Goal: Transaction & Acquisition: Purchase product/service

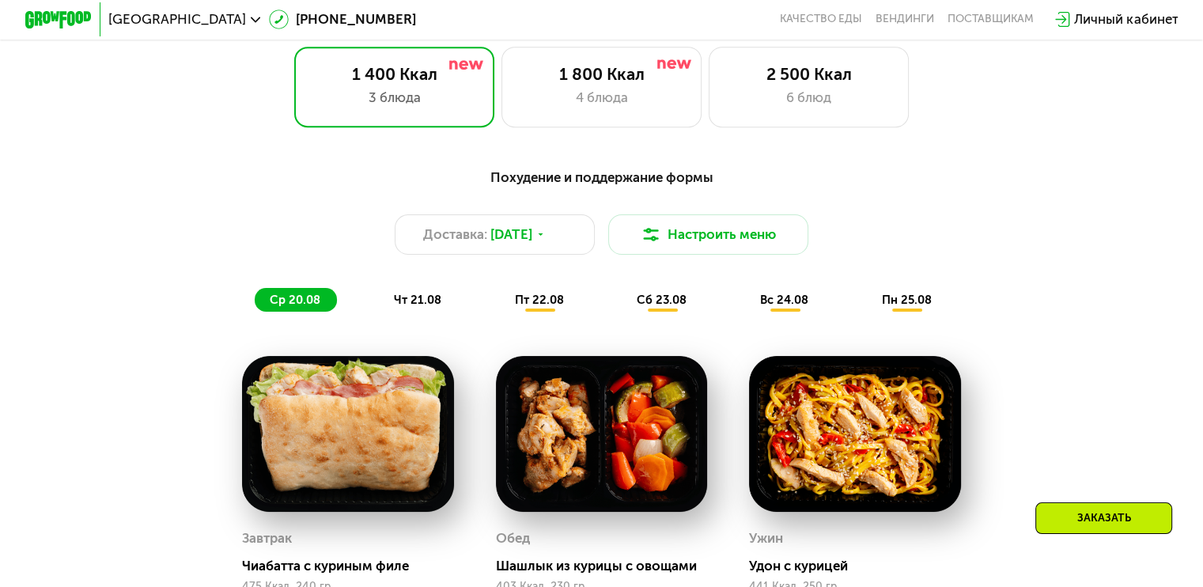
scroll to position [756, 0]
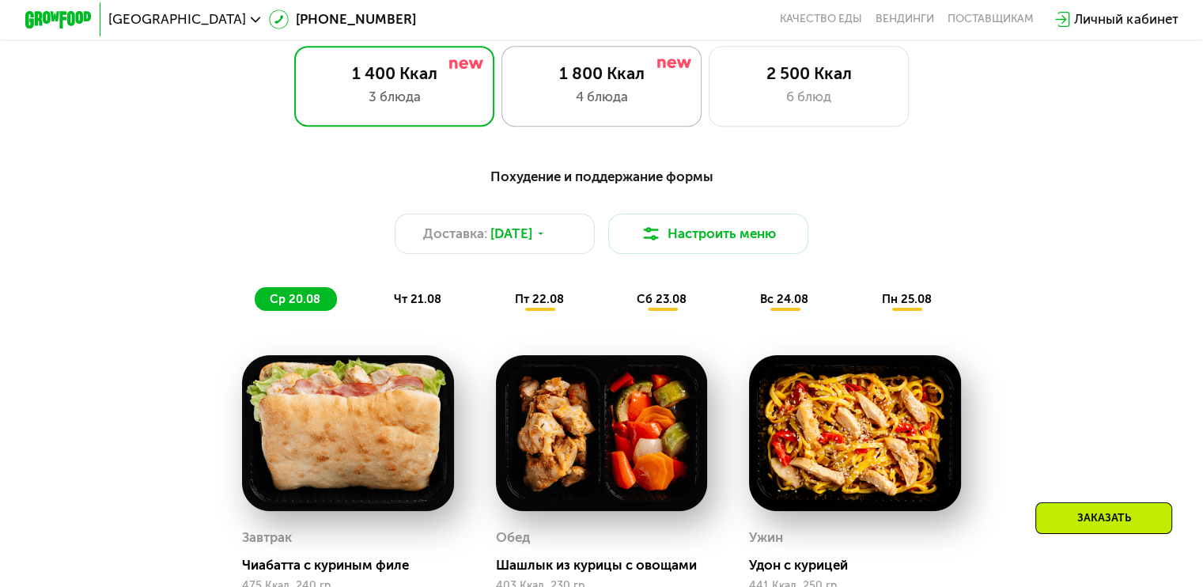
click at [602, 83] on div "1 800 Ккал" at bounding box center [601, 73] width 165 height 20
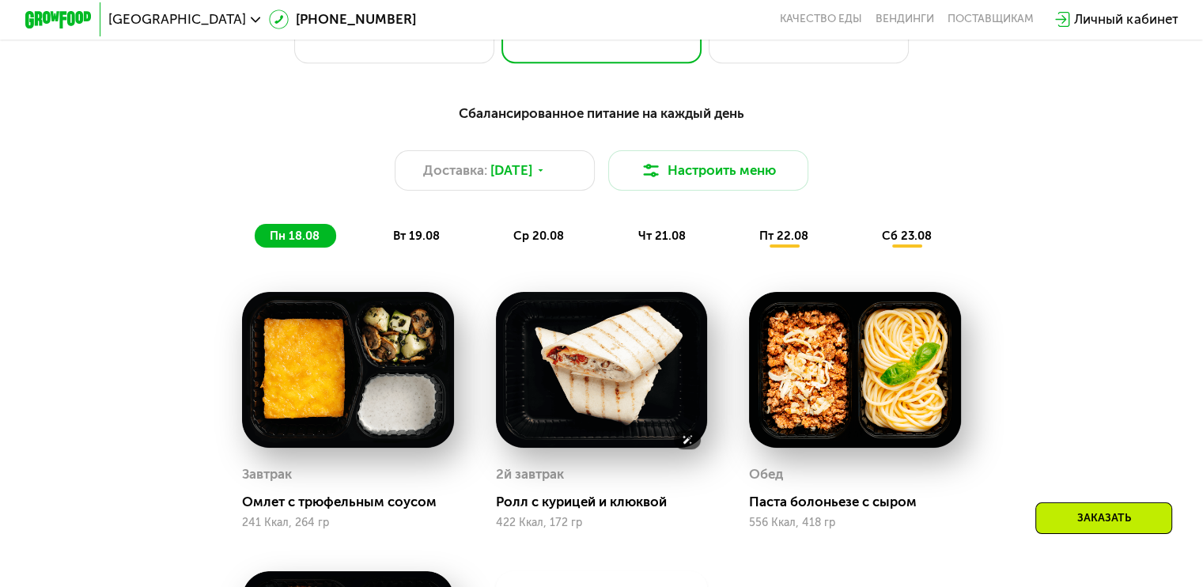
scroll to position [819, 0]
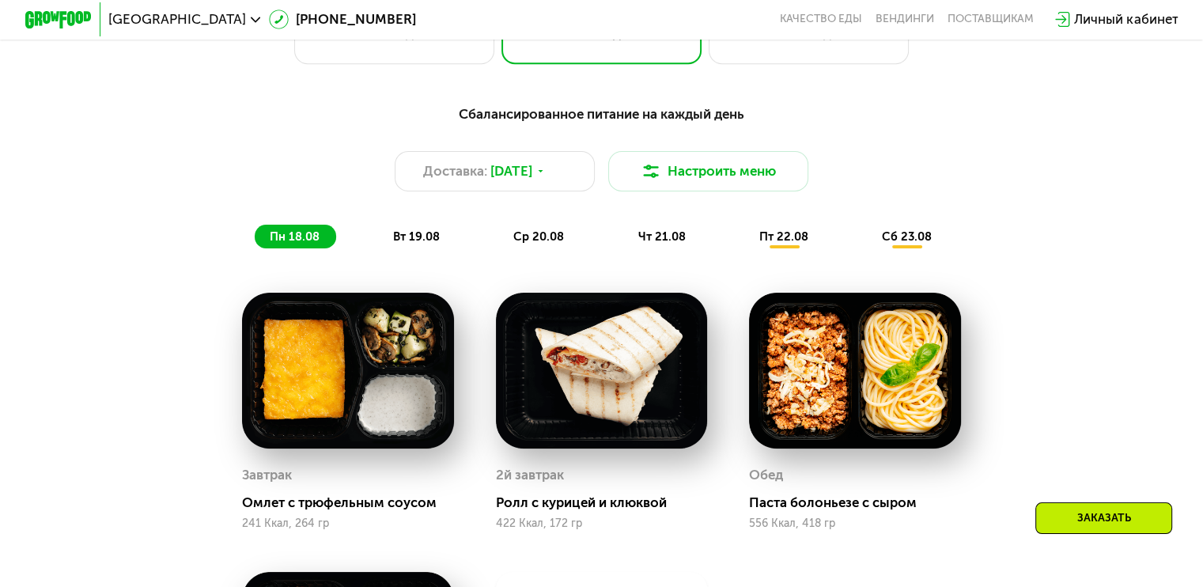
click at [399, 244] on span "вт 19.08" at bounding box center [416, 236] width 47 height 14
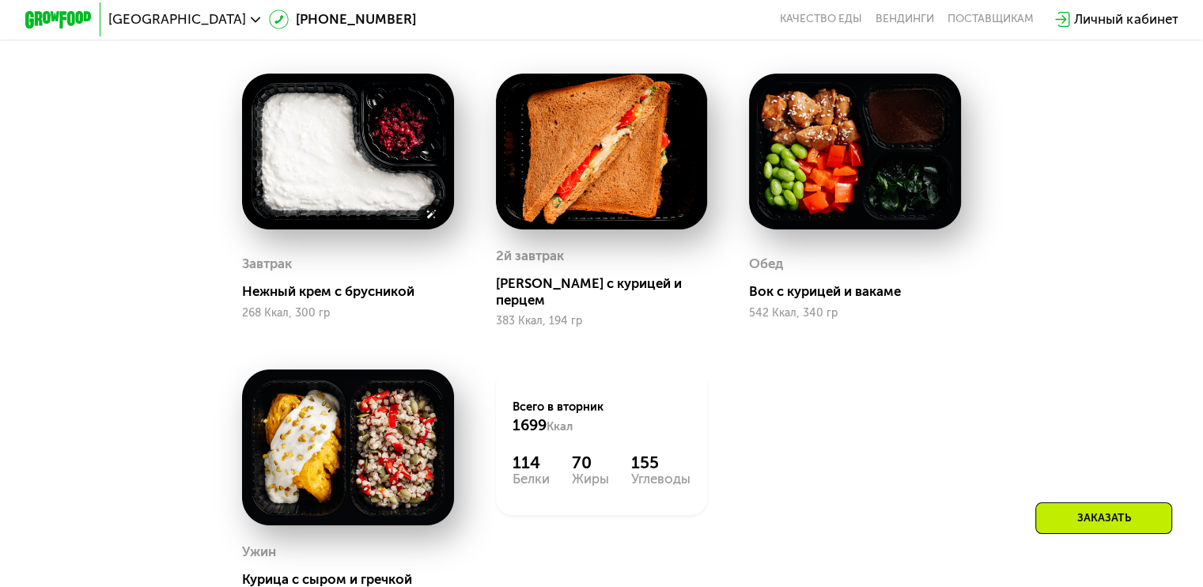
scroll to position [1035, 0]
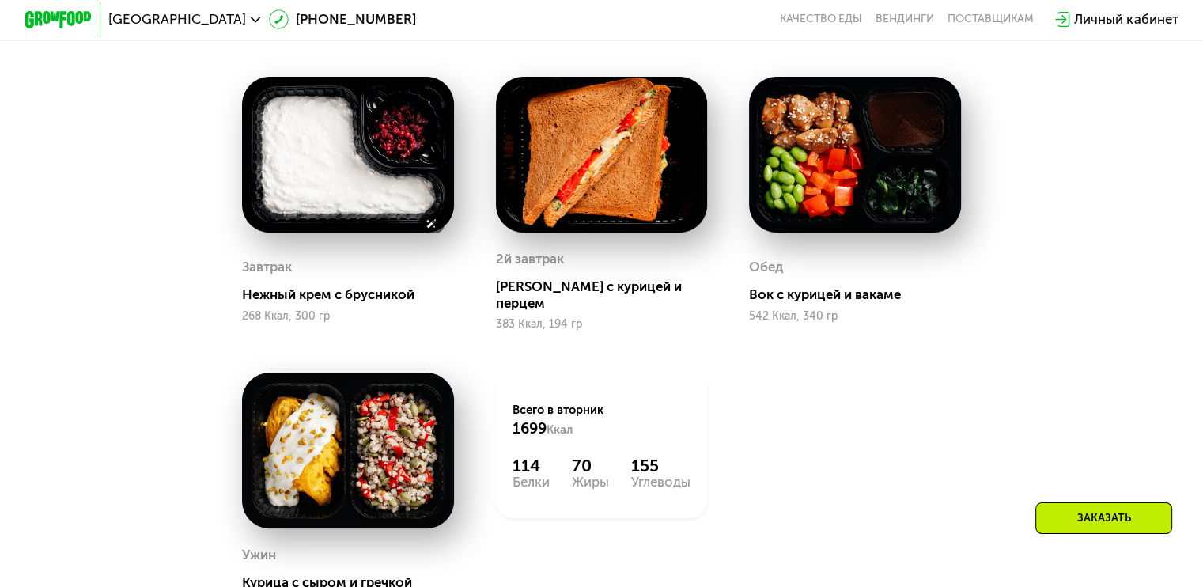
click at [336, 184] on img at bounding box center [348, 155] width 212 height 156
click at [305, 206] on img at bounding box center [348, 155] width 212 height 156
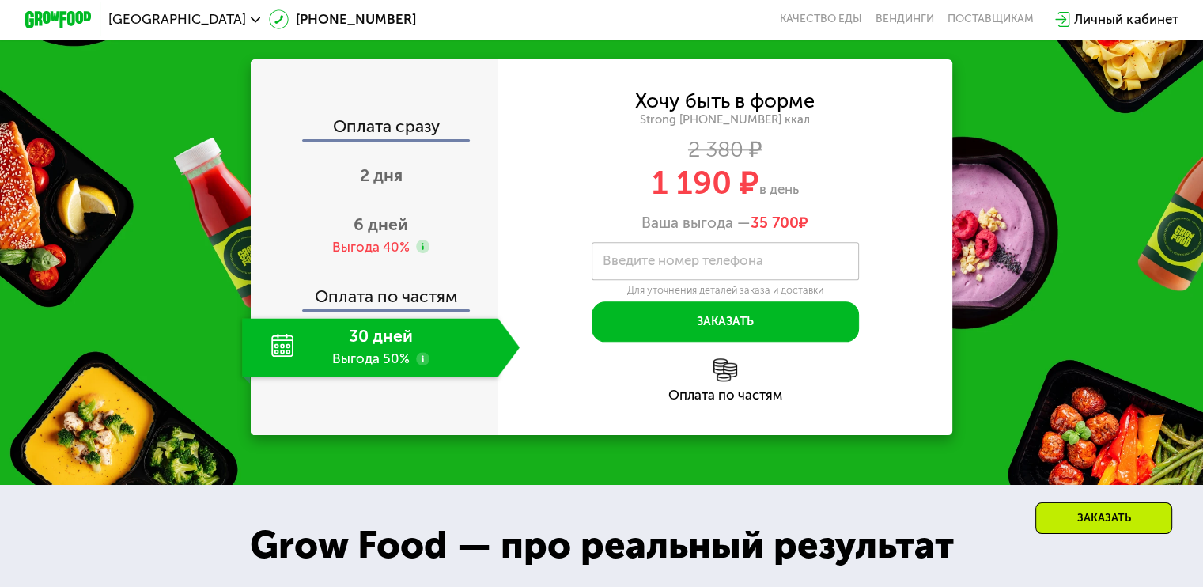
scroll to position [1807, 0]
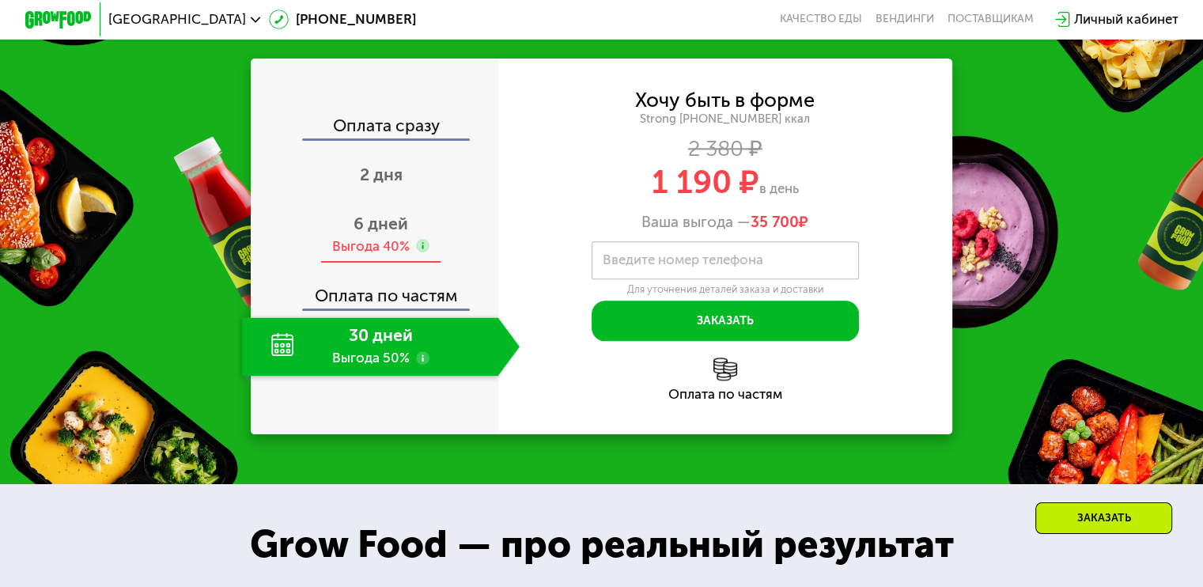
click at [350, 227] on div "6 дней Выгода 40%" at bounding box center [381, 234] width 278 height 59
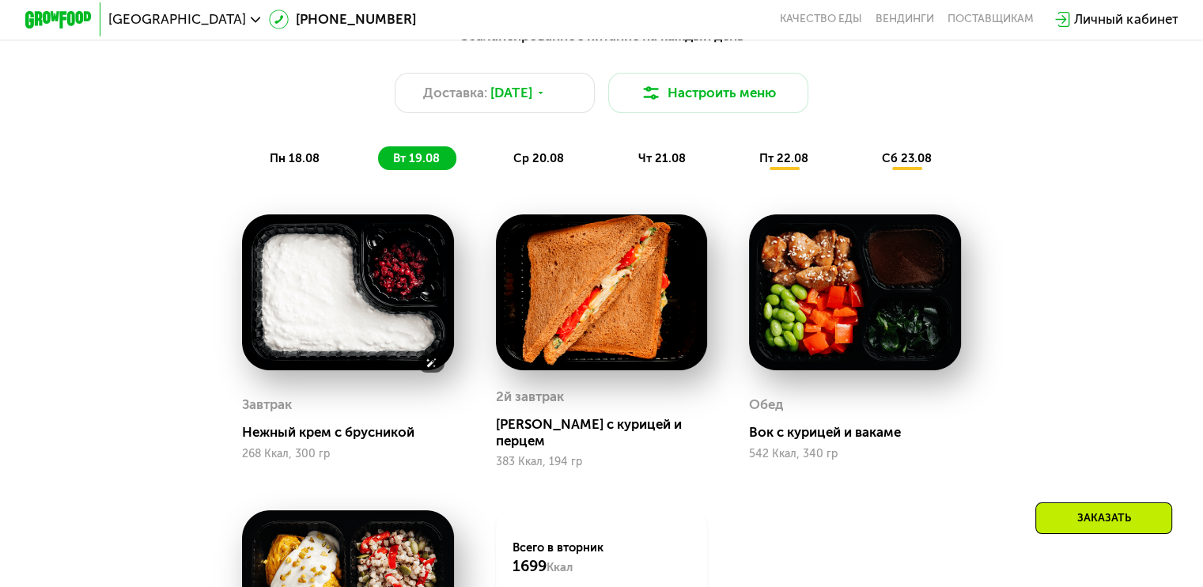
scroll to position [895, 0]
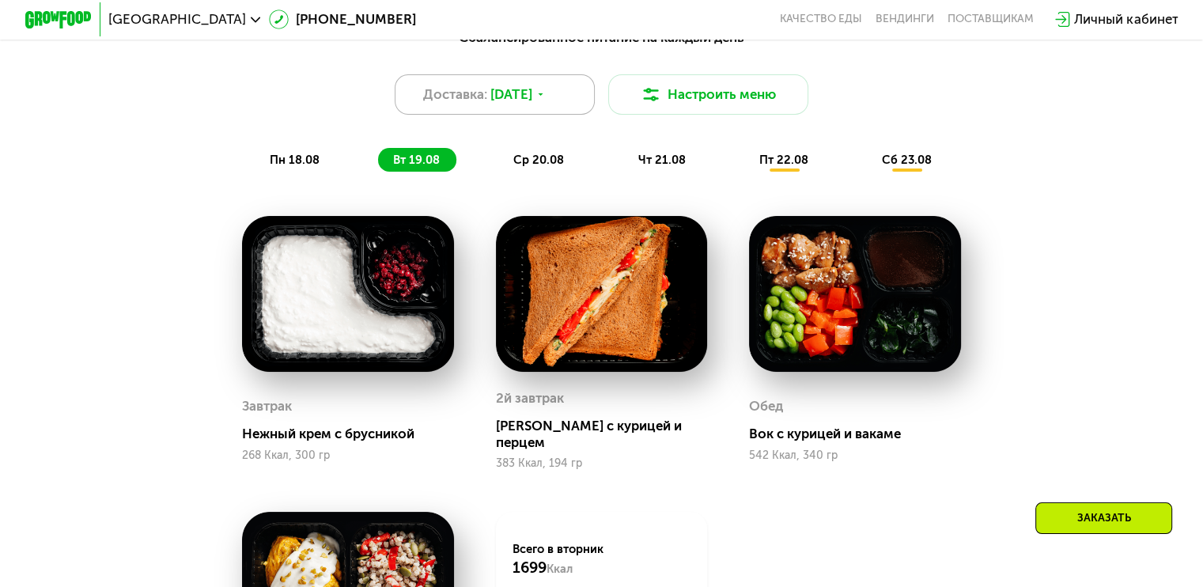
click at [554, 91] on div "Доставка: [DATE]" at bounding box center [495, 94] width 201 height 40
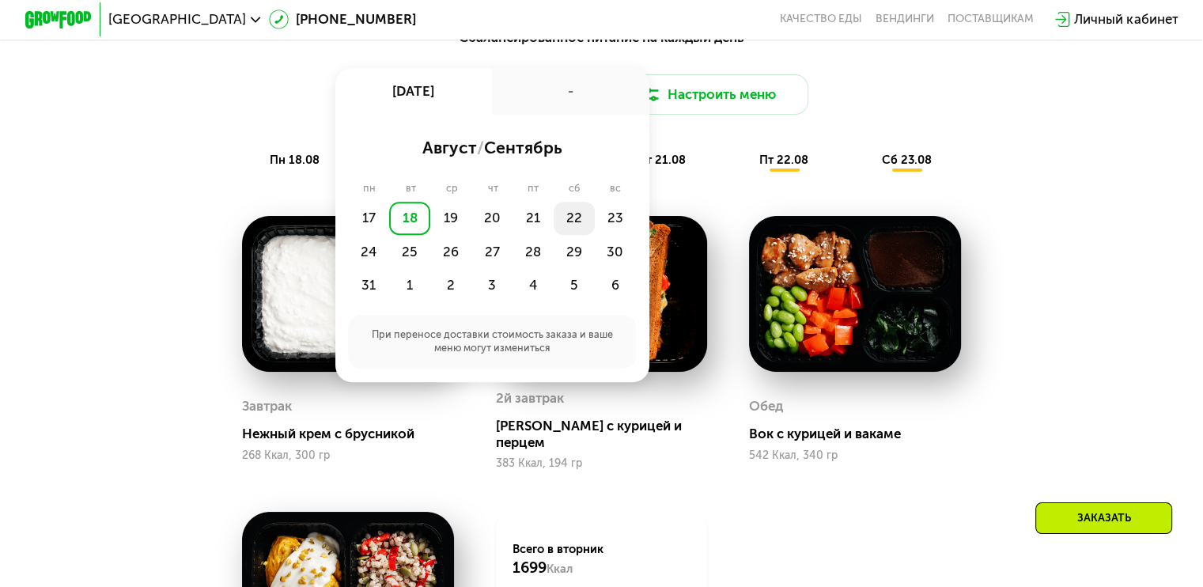
click at [595, 221] on div "22" at bounding box center [615, 218] width 41 height 33
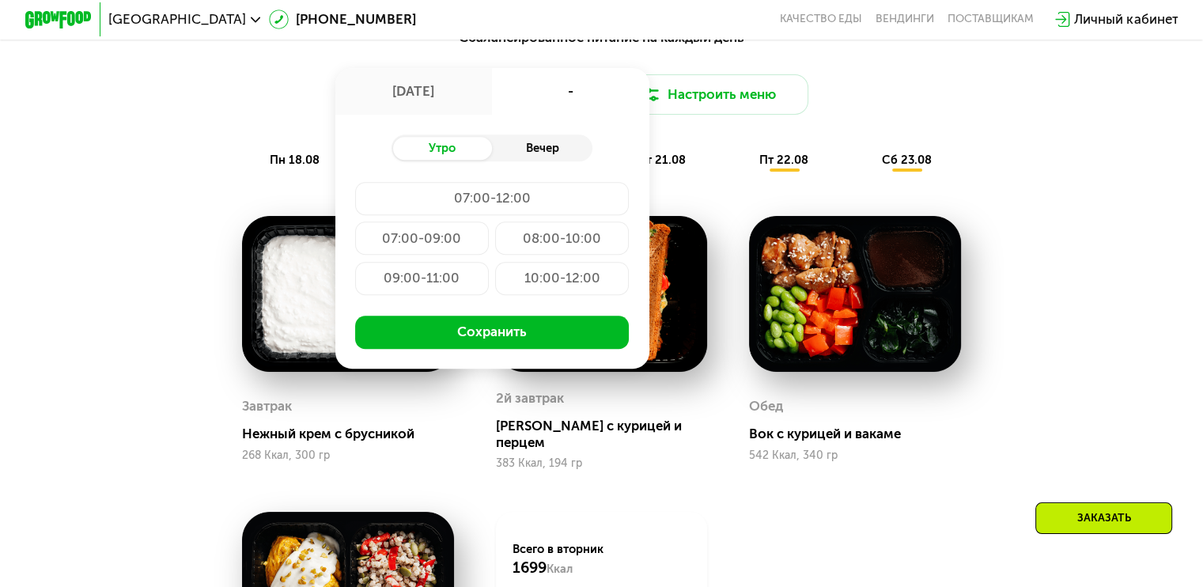
click at [523, 161] on div "Вечер" at bounding box center [542, 149] width 100 height 24
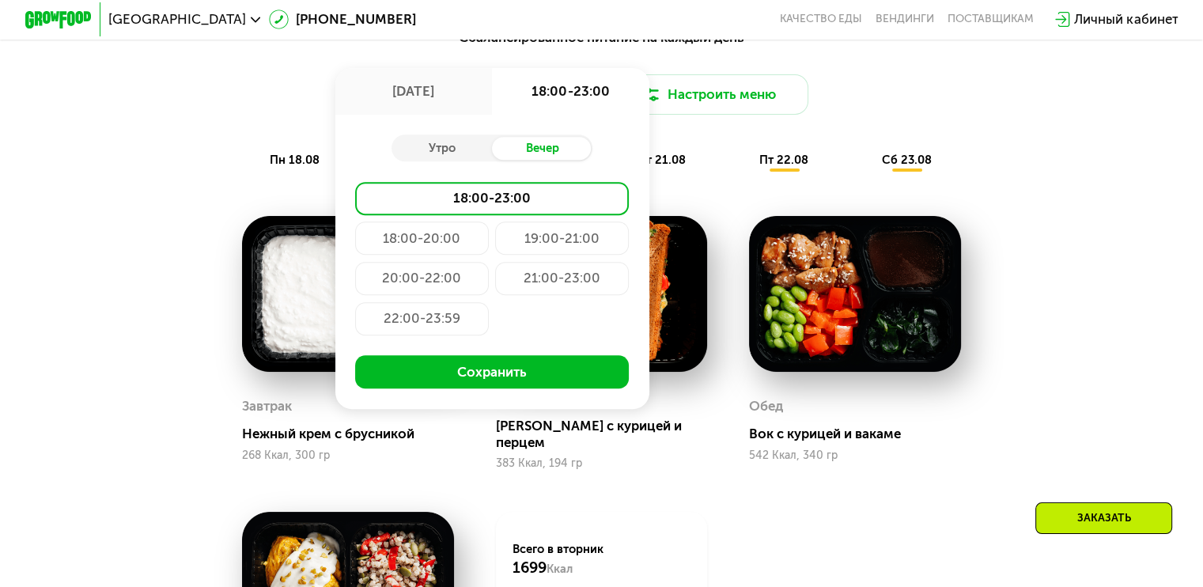
click at [433, 333] on div "22:00-23:59" at bounding box center [422, 318] width 134 height 33
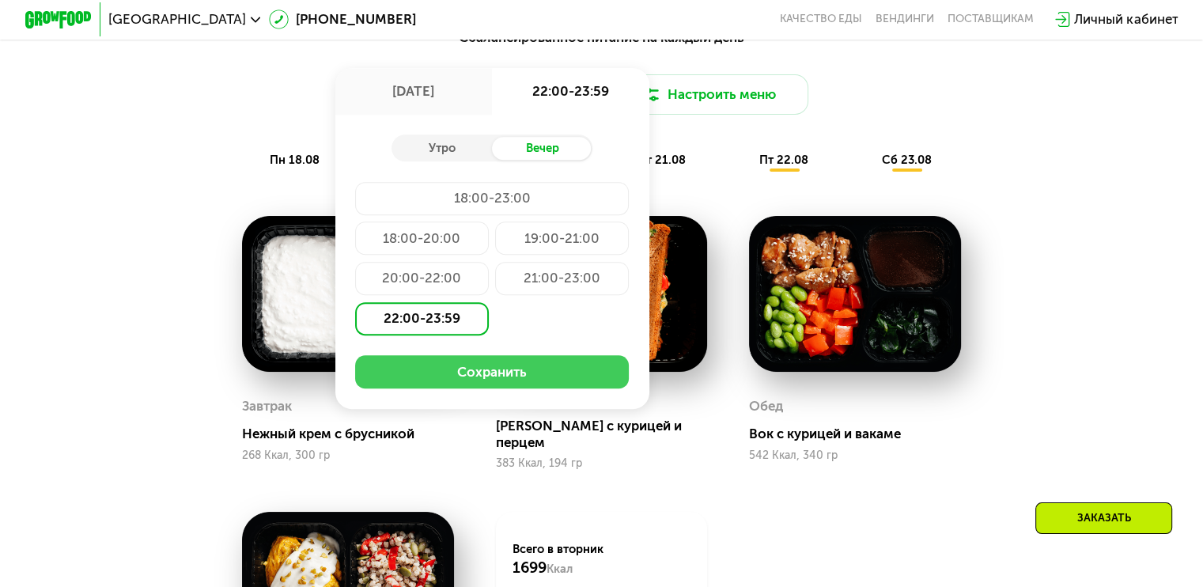
click at [480, 366] on button "Сохранить" at bounding box center [492, 371] width 274 height 33
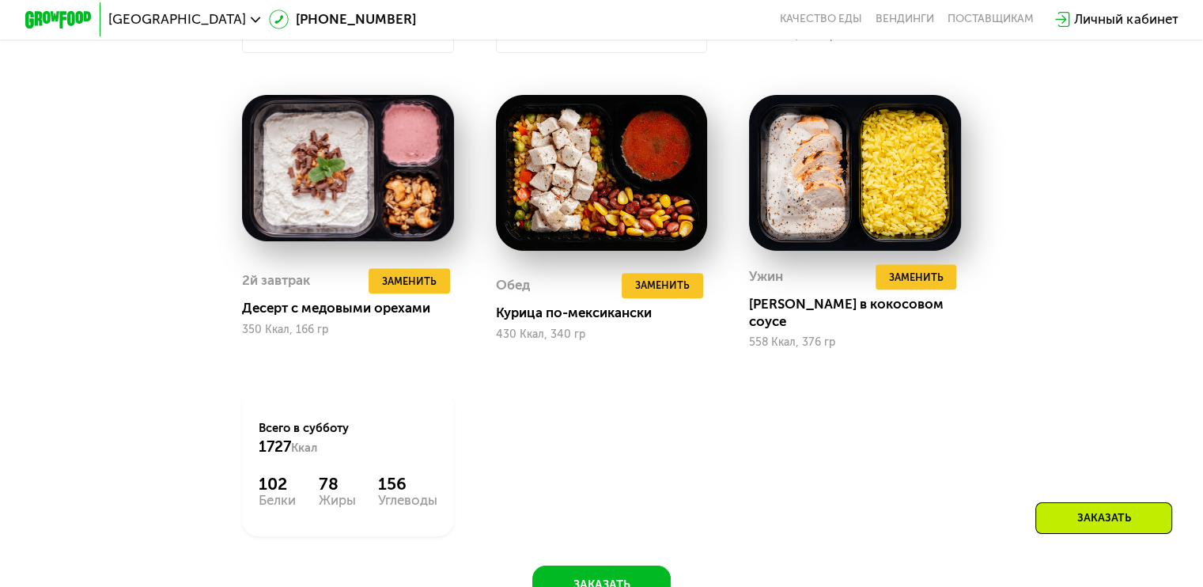
scroll to position [1310, 0]
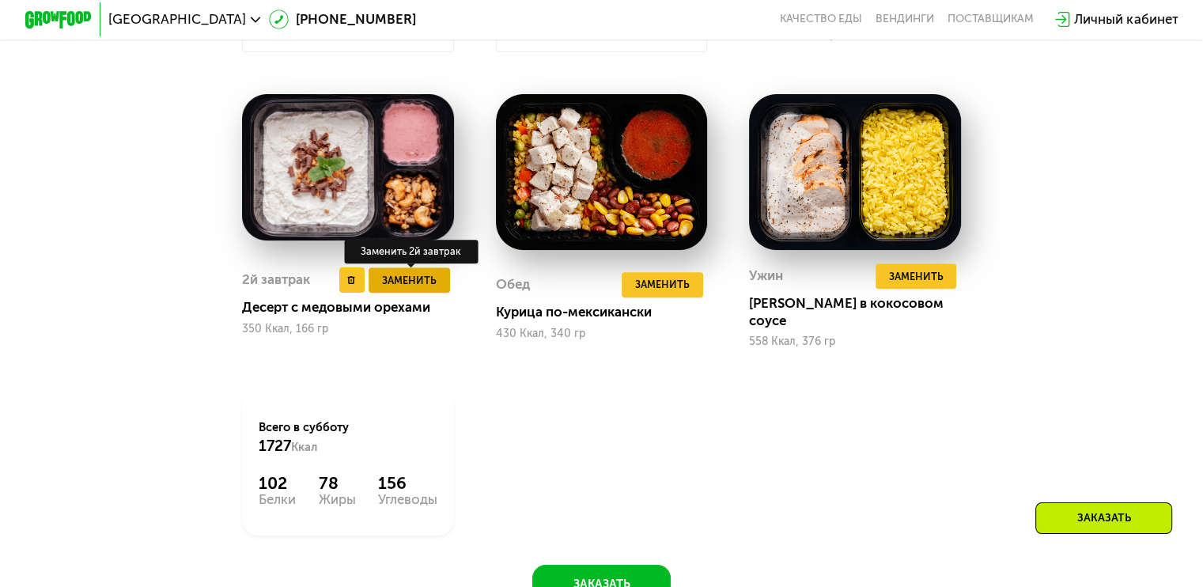
click at [427, 289] on span "Заменить" at bounding box center [409, 280] width 55 height 17
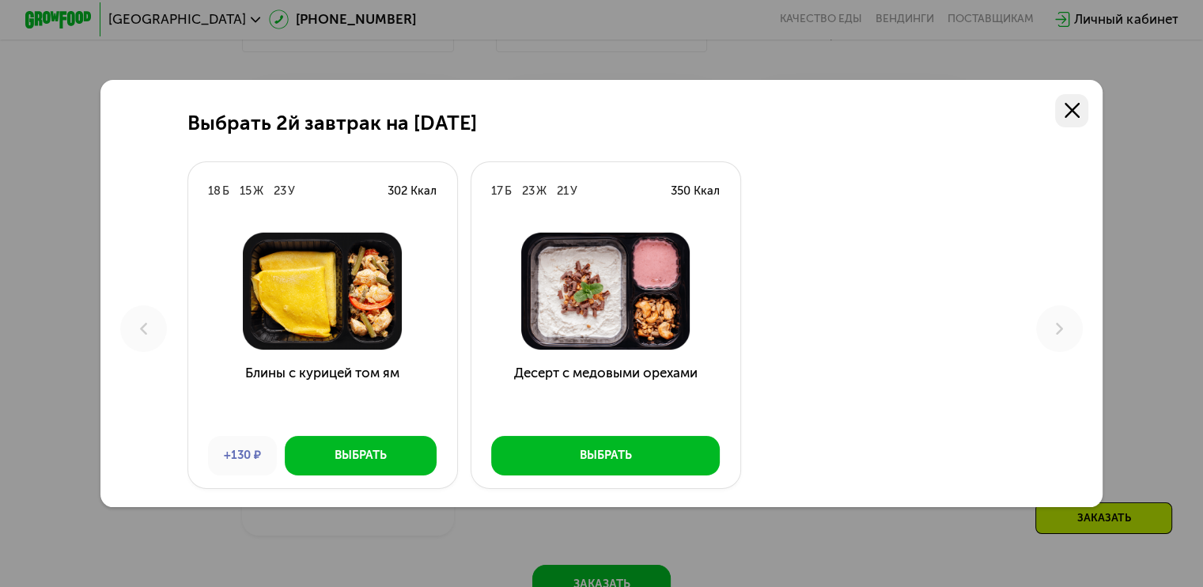
click at [1084, 105] on link at bounding box center [1071, 110] width 33 height 33
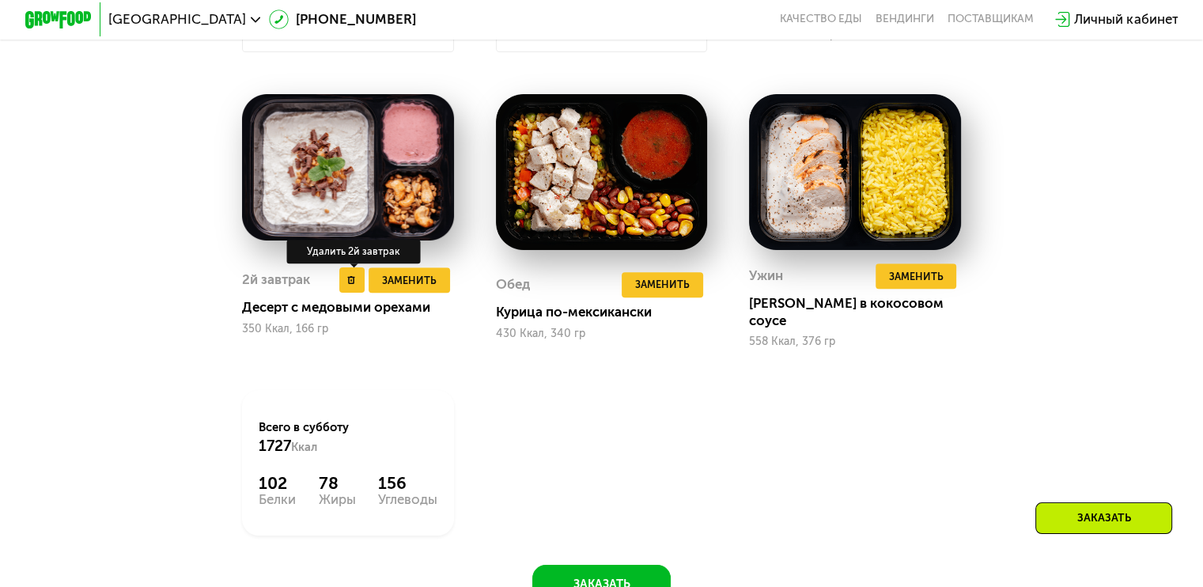
click at [354, 263] on div "Удалить 2й завтрак" at bounding box center [354, 252] width 134 height 24
click at [348, 285] on use at bounding box center [352, 280] width 8 height 9
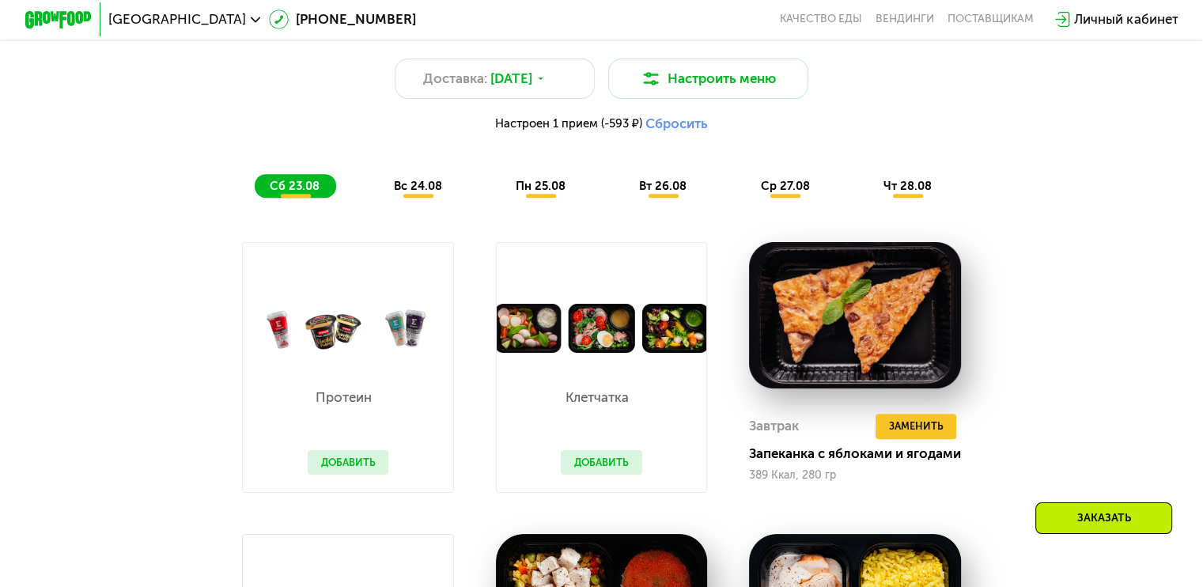
scroll to position [910, 0]
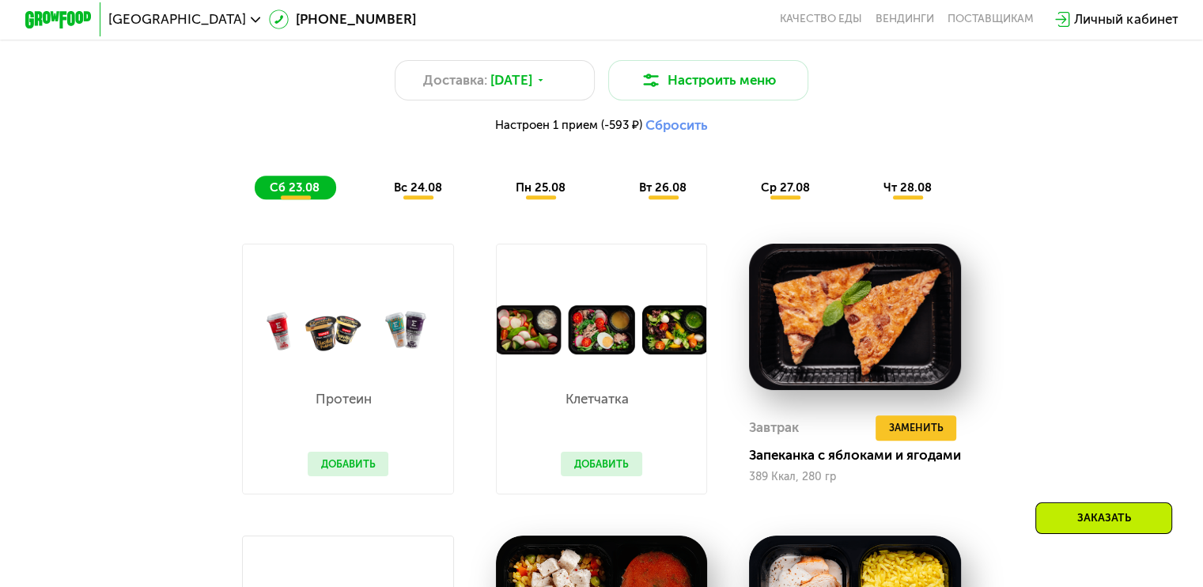
click at [599, 477] on button "Добавить" at bounding box center [601, 464] width 81 height 25
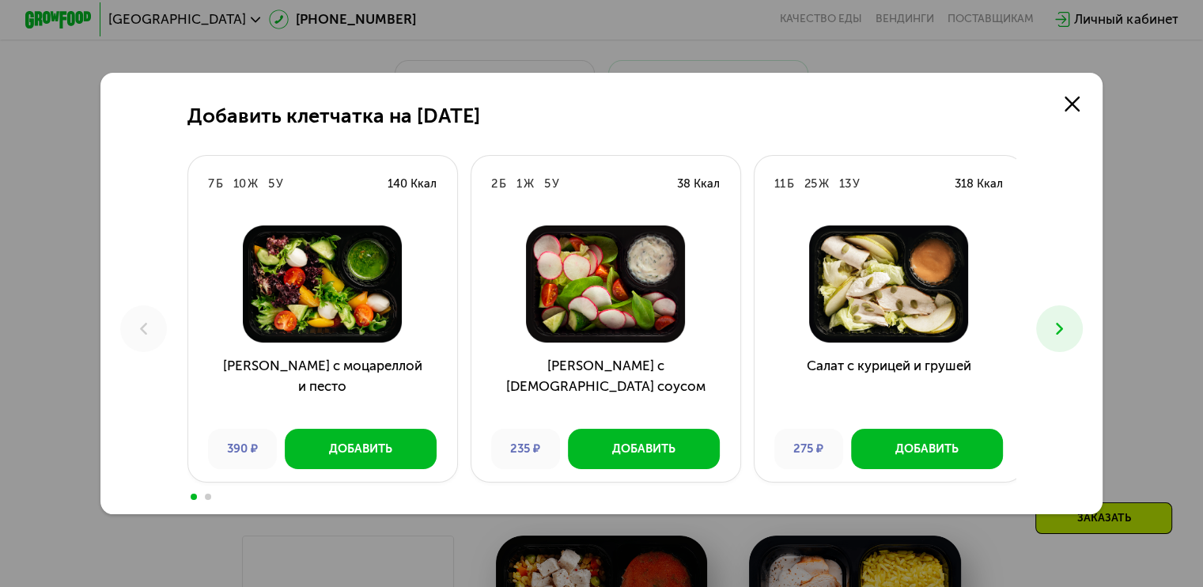
click at [1077, 321] on button at bounding box center [1059, 328] width 47 height 47
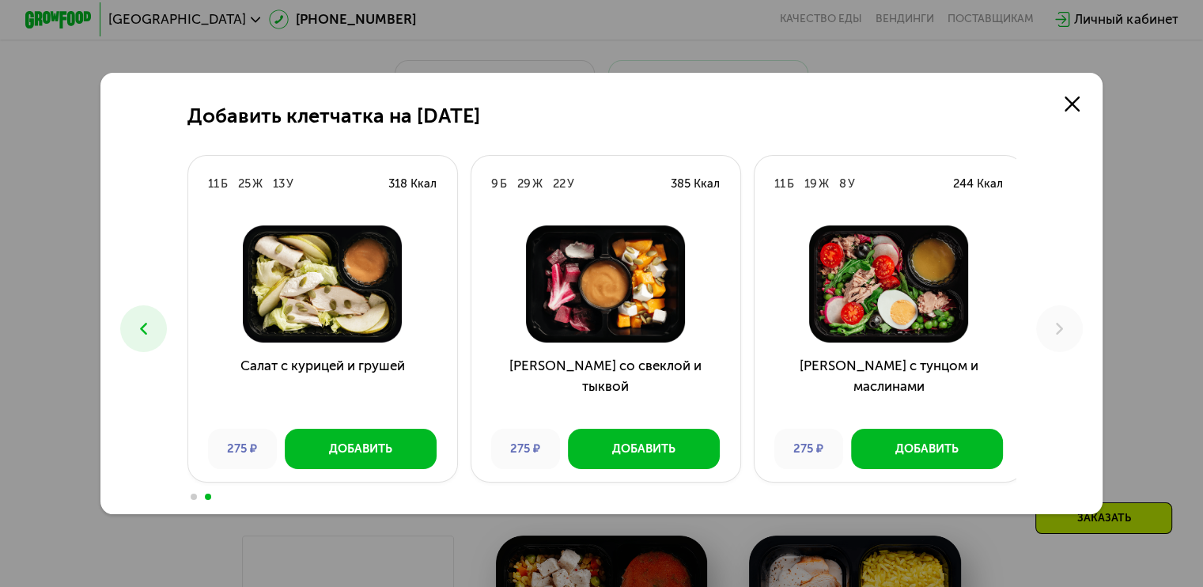
click at [134, 330] on icon at bounding box center [144, 329] width 20 height 20
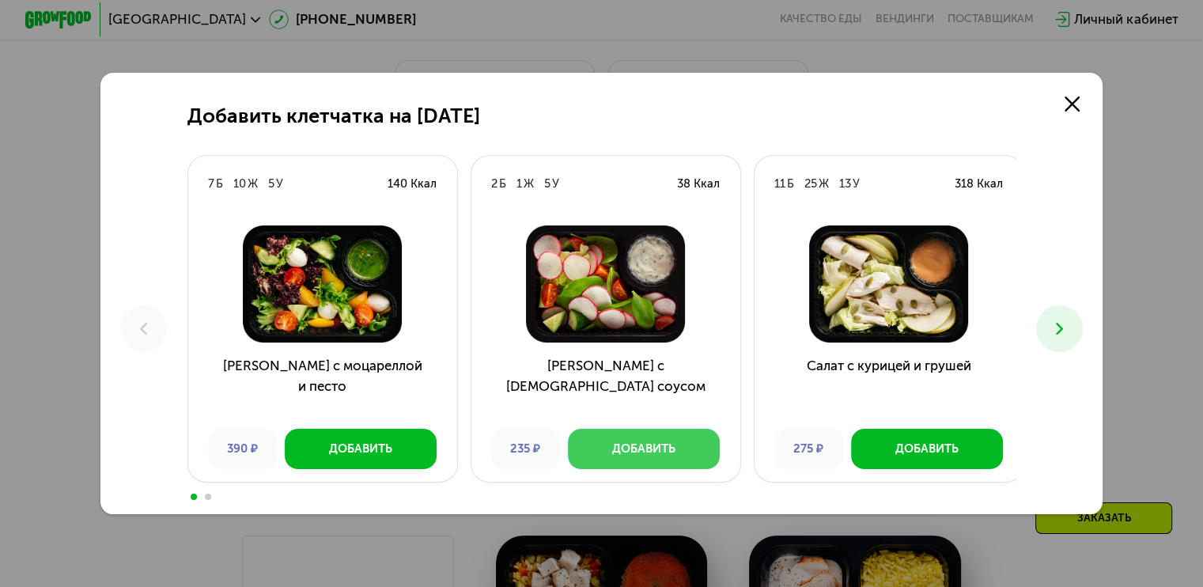
click at [677, 453] on button "Добавить" at bounding box center [644, 449] width 152 height 40
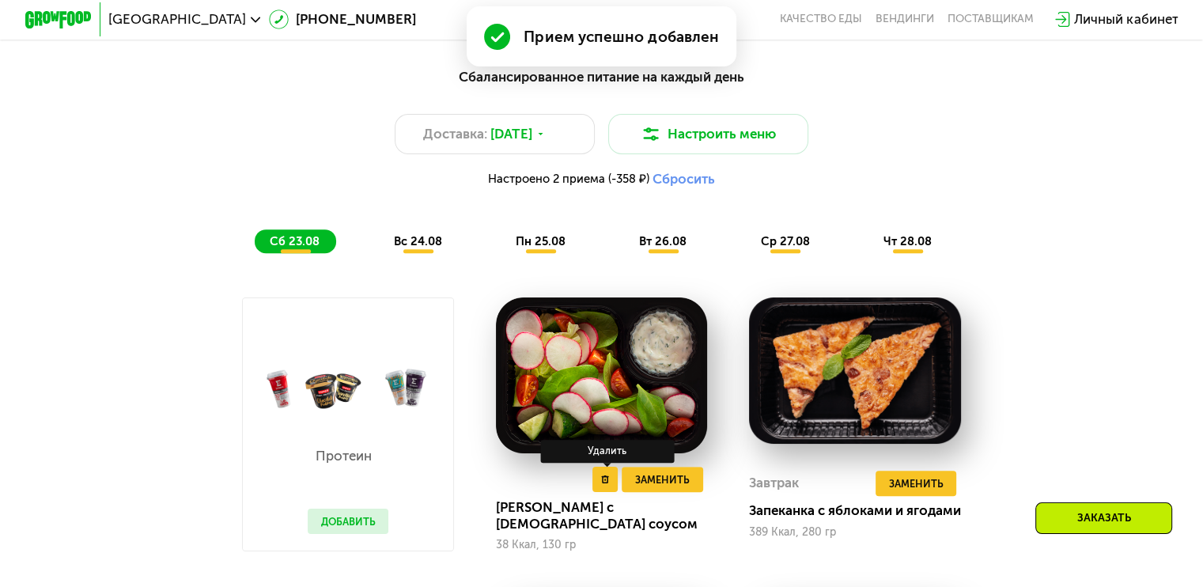
scroll to position [855, 0]
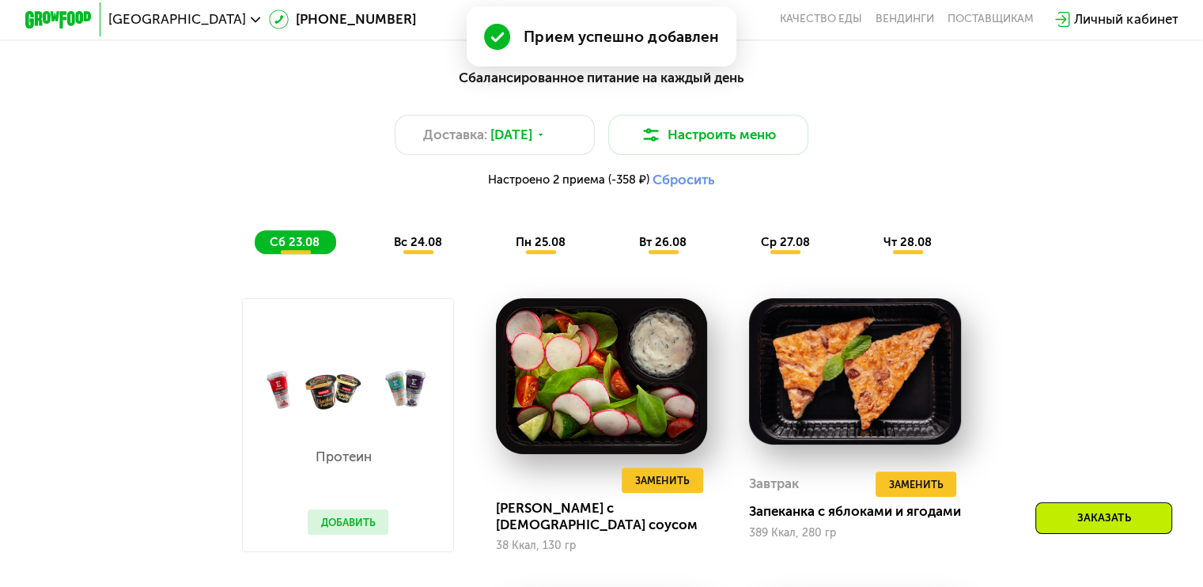
click at [501, 254] on div "вс 24.08" at bounding box center [541, 242] width 81 height 24
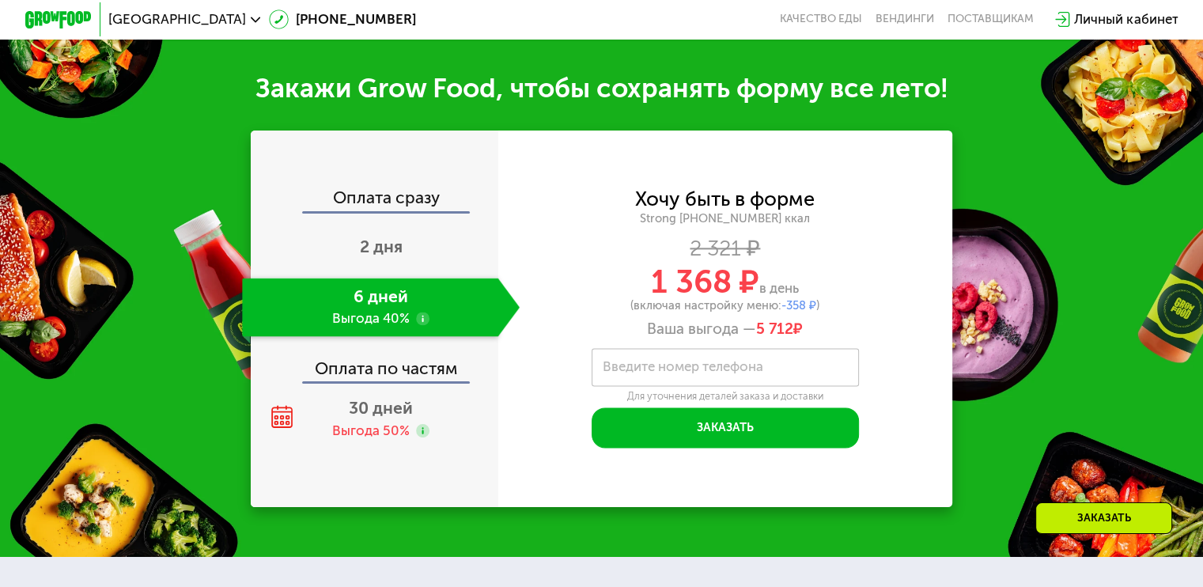
scroll to position [1996, 0]
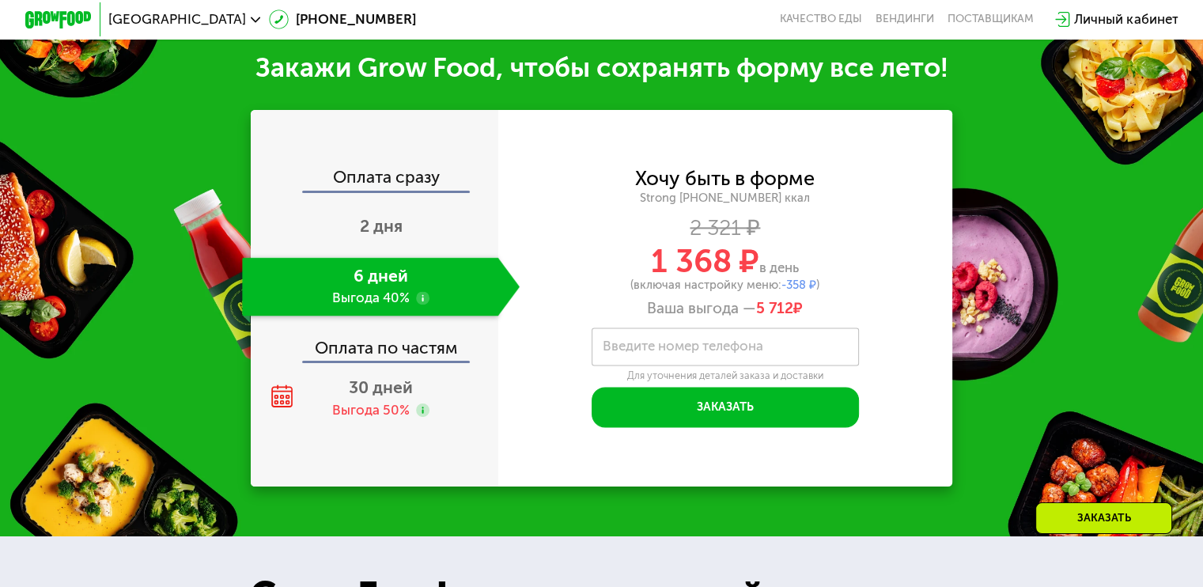
click at [383, 257] on div "2 дня" at bounding box center [381, 228] width 278 height 59
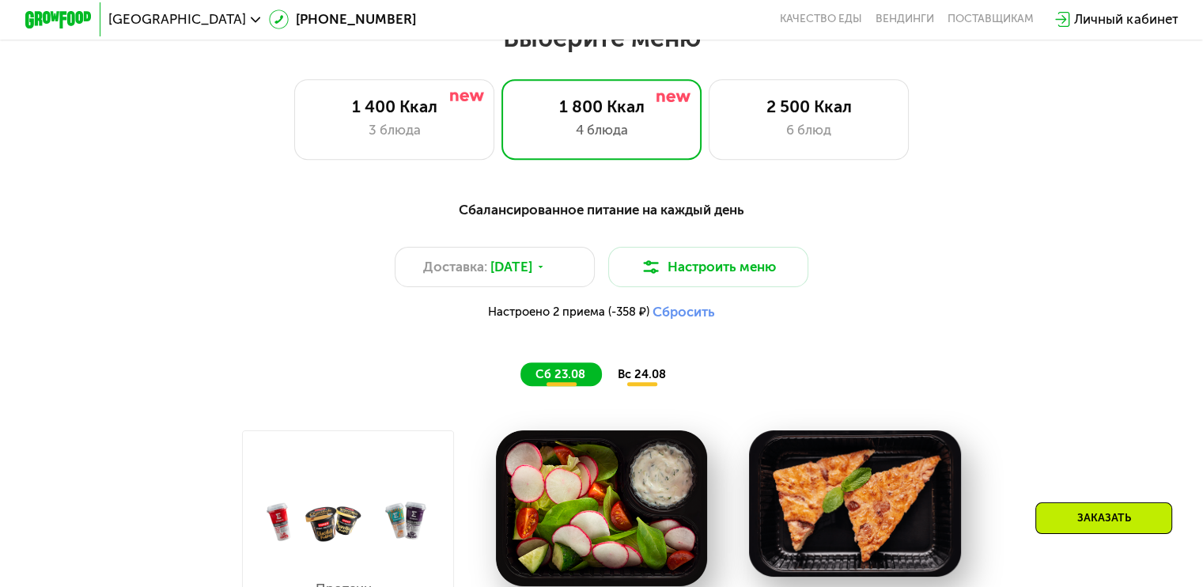
scroll to position [718, 0]
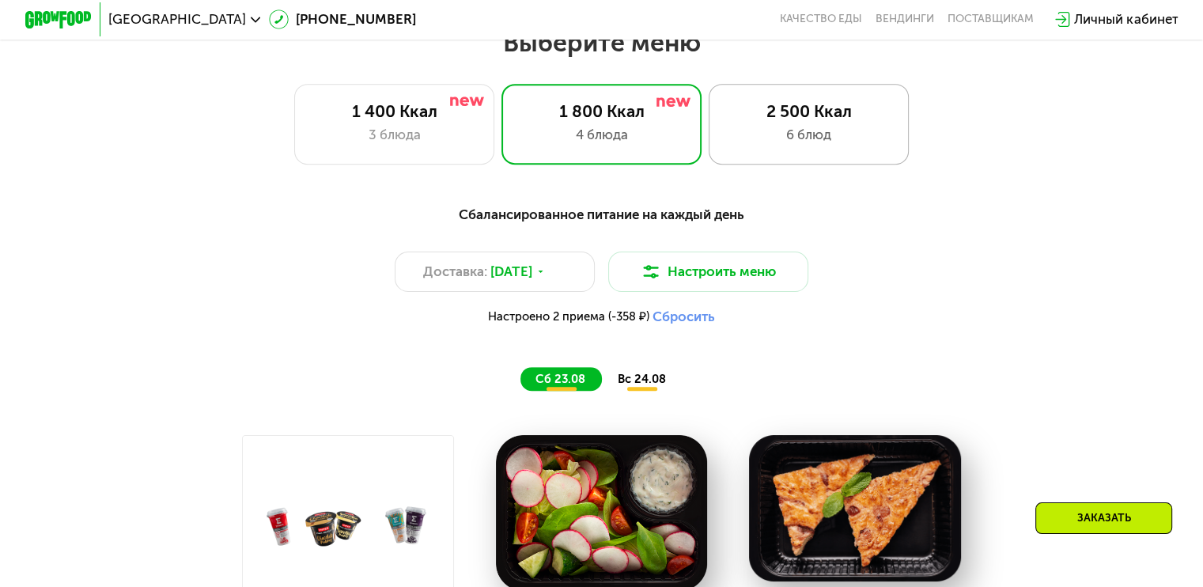
click at [785, 121] on div "2 500 Ккал" at bounding box center [808, 111] width 165 height 20
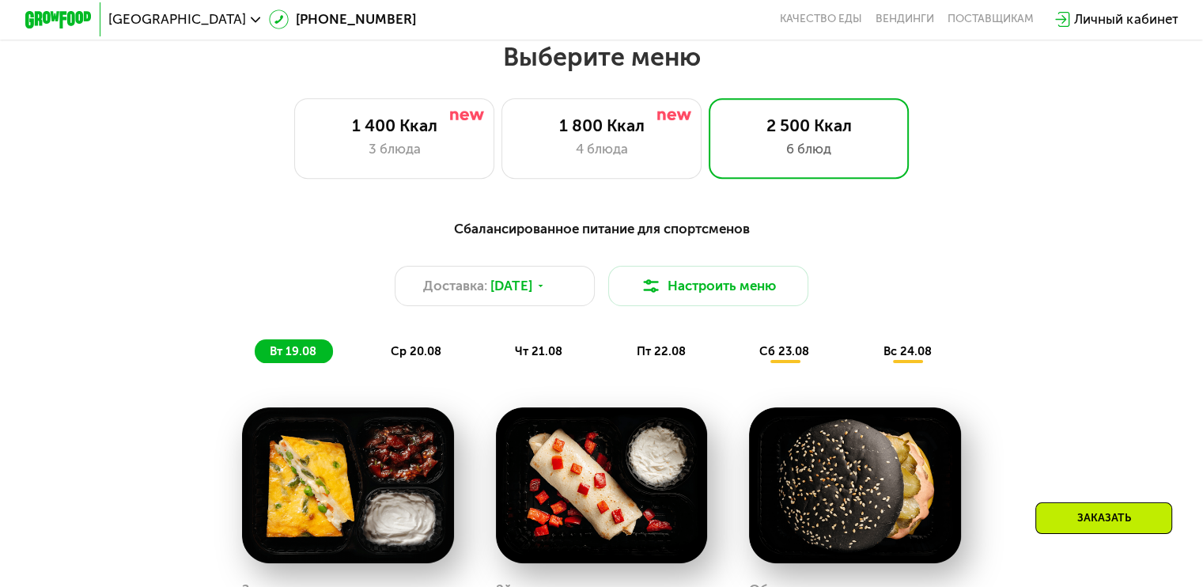
scroll to position [707, 0]
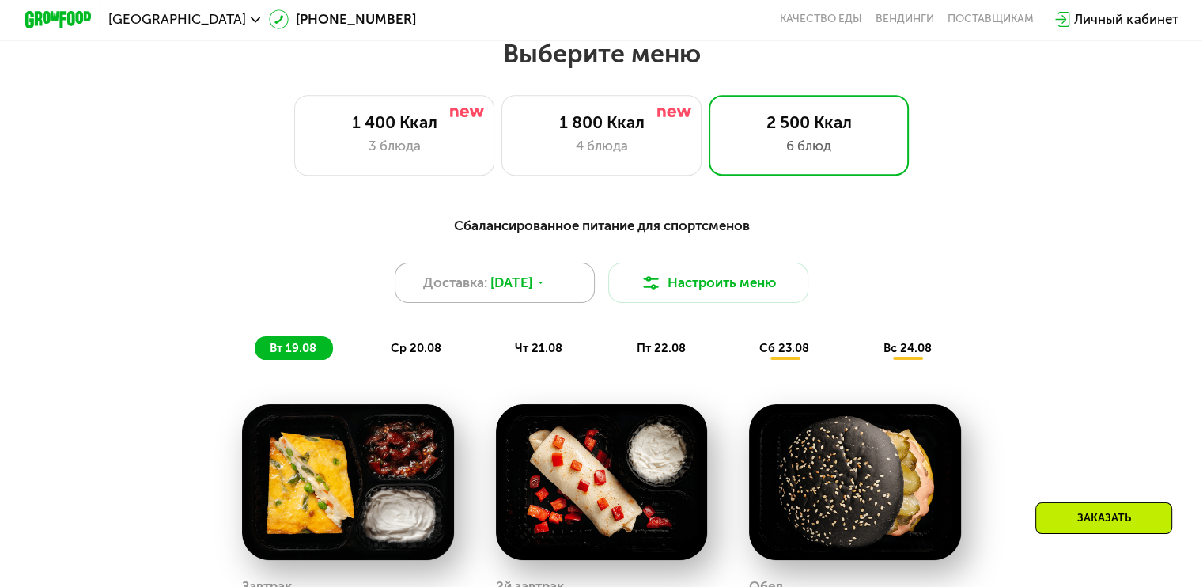
click at [532, 293] on span "[DATE]" at bounding box center [511, 283] width 42 height 20
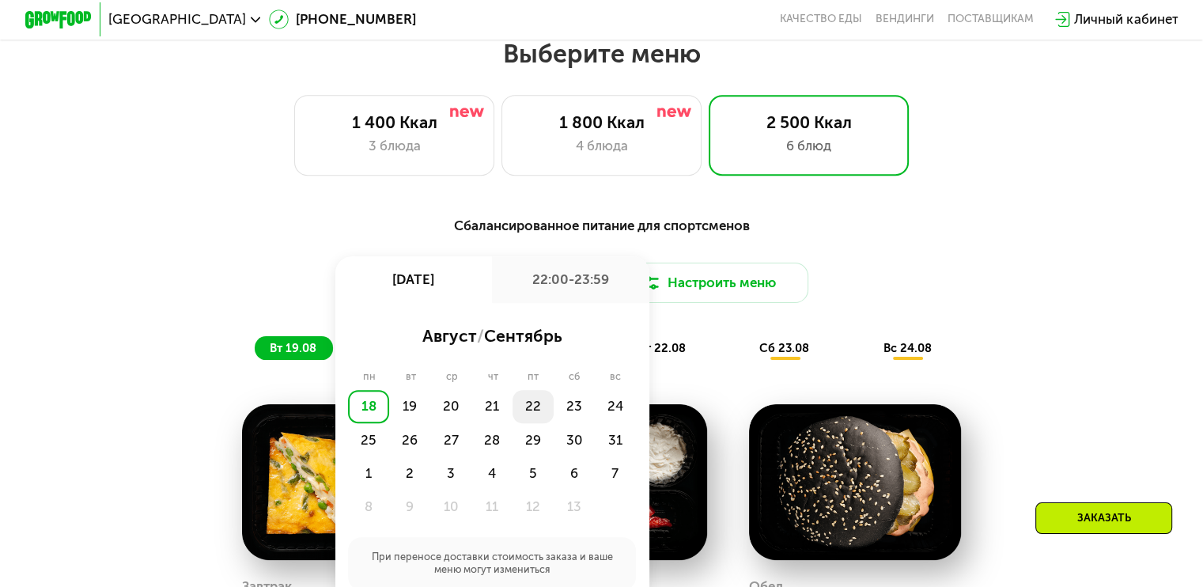
click at [554, 416] on div "22" at bounding box center [574, 406] width 41 height 33
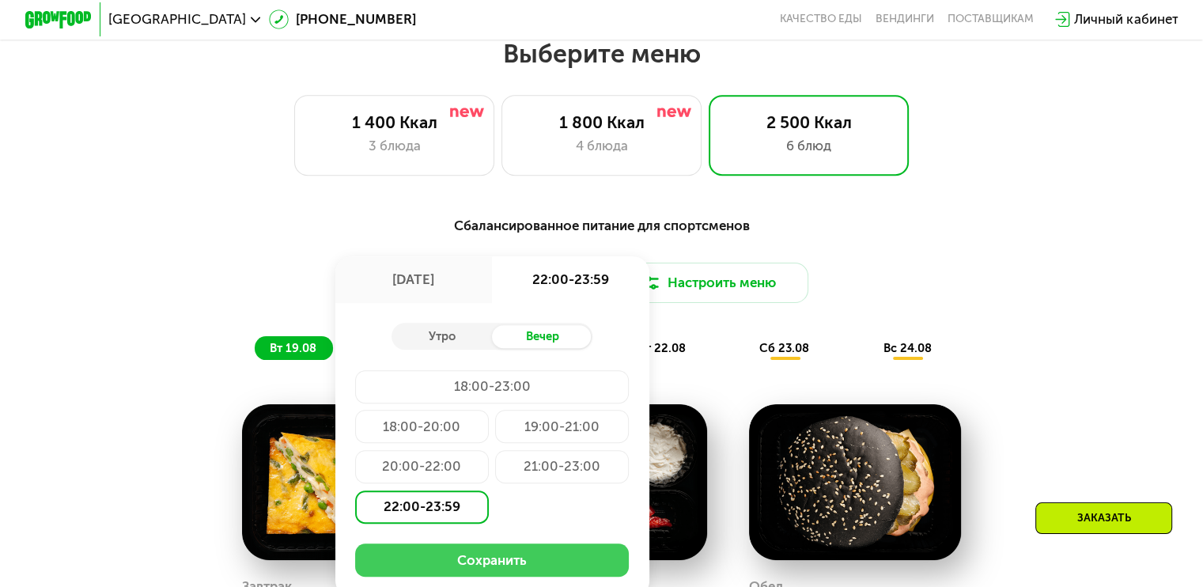
click at [531, 574] on button "Сохранить" at bounding box center [492, 559] width 274 height 33
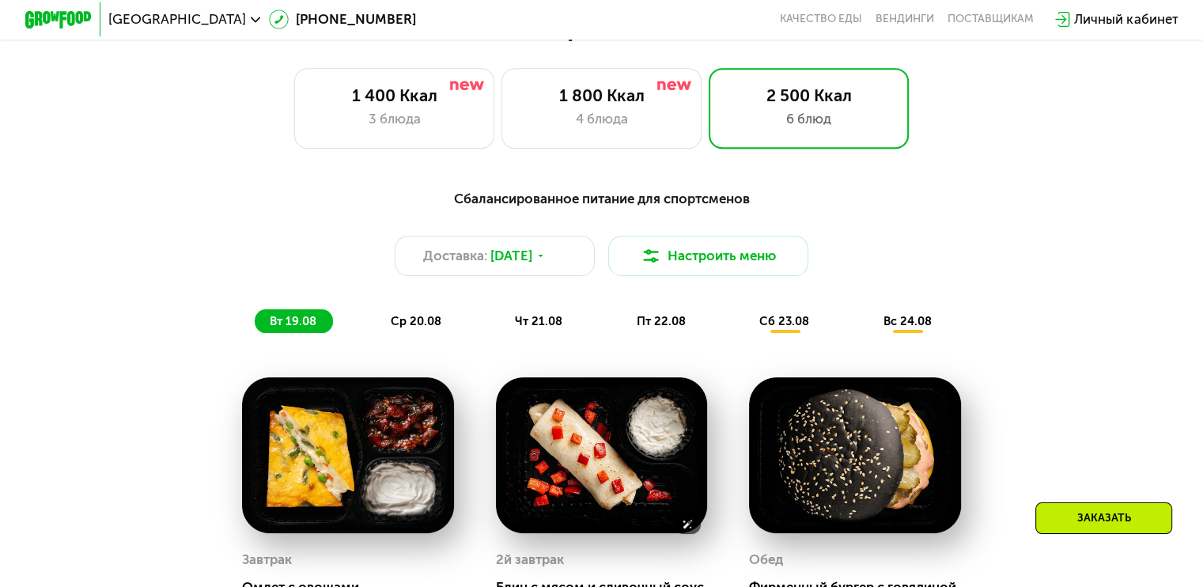
scroll to position [734, 0]
click at [532, 266] on span "[DATE]" at bounding box center [511, 256] width 42 height 20
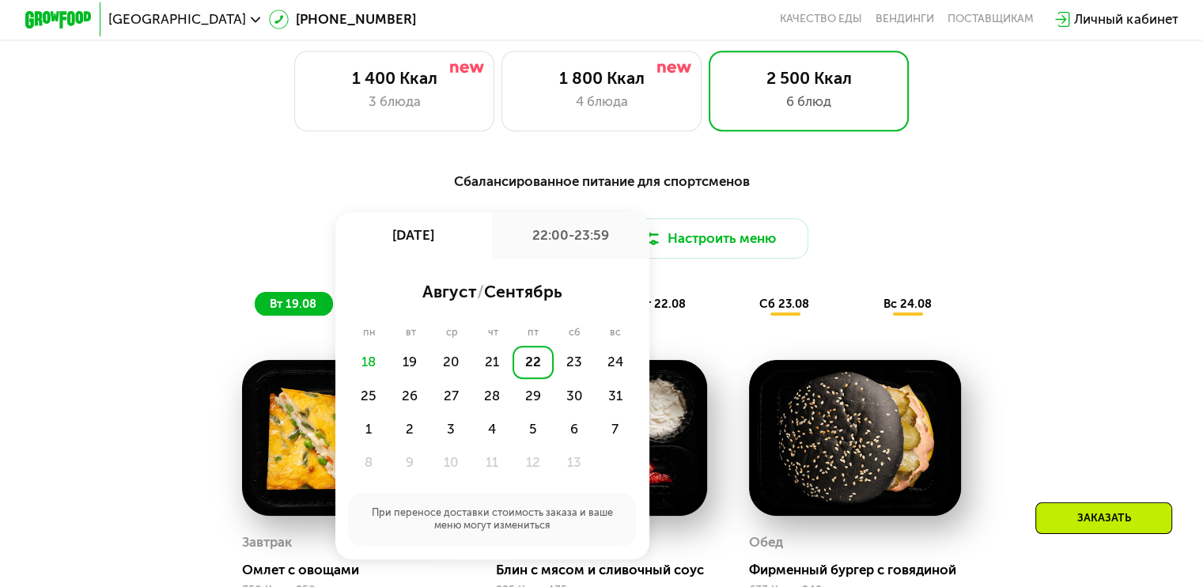
scroll to position [770, 0]
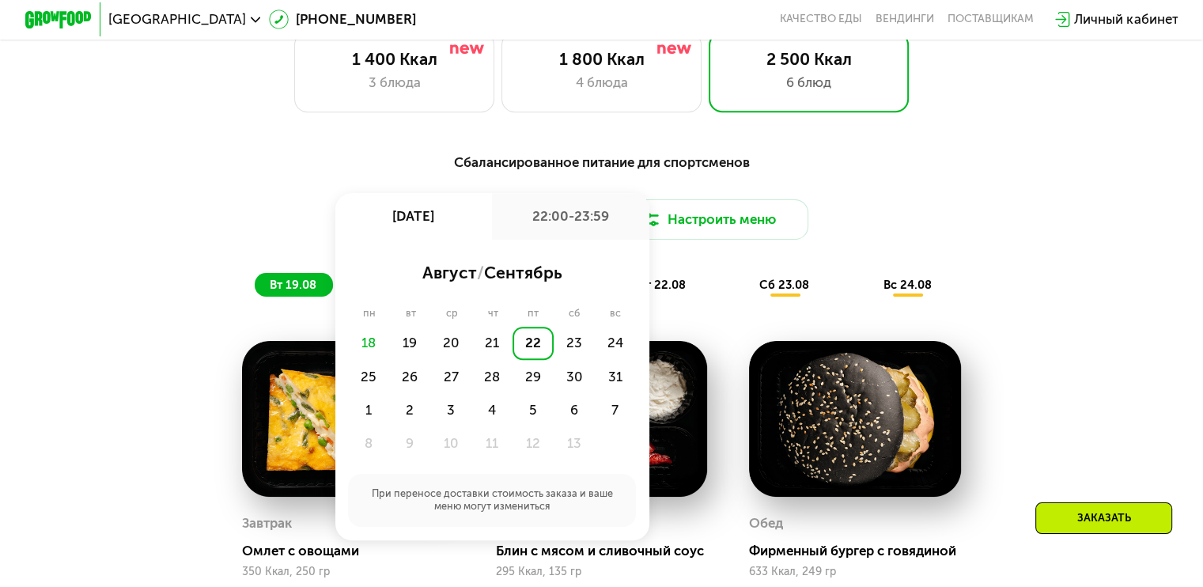
click at [579, 236] on div "22:00-23:59" at bounding box center [570, 216] width 157 height 47
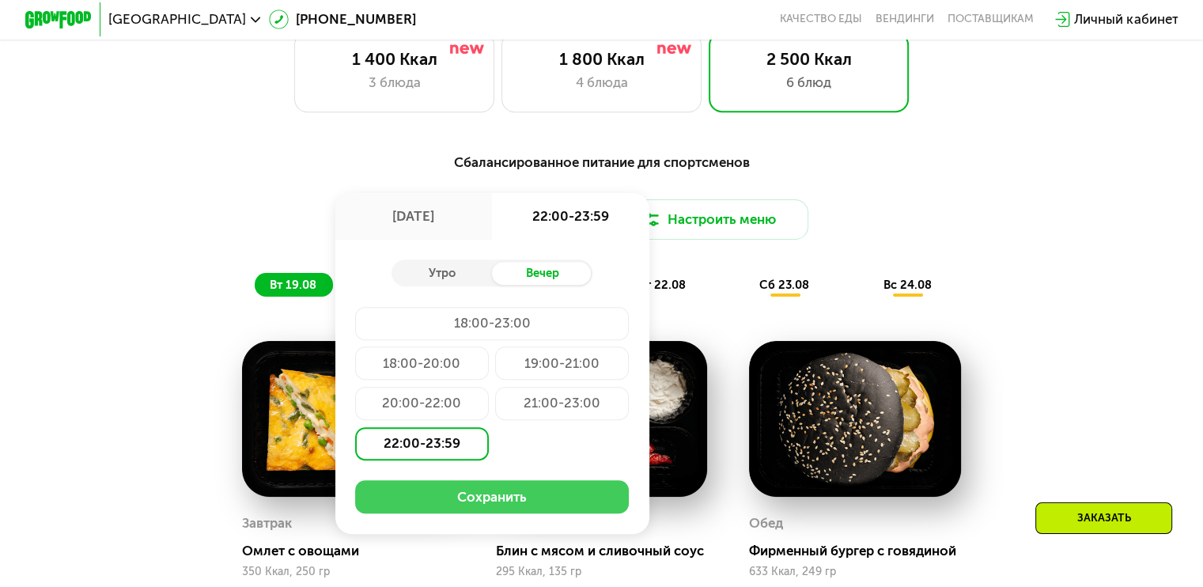
click at [498, 501] on button "Сохранить" at bounding box center [492, 496] width 274 height 33
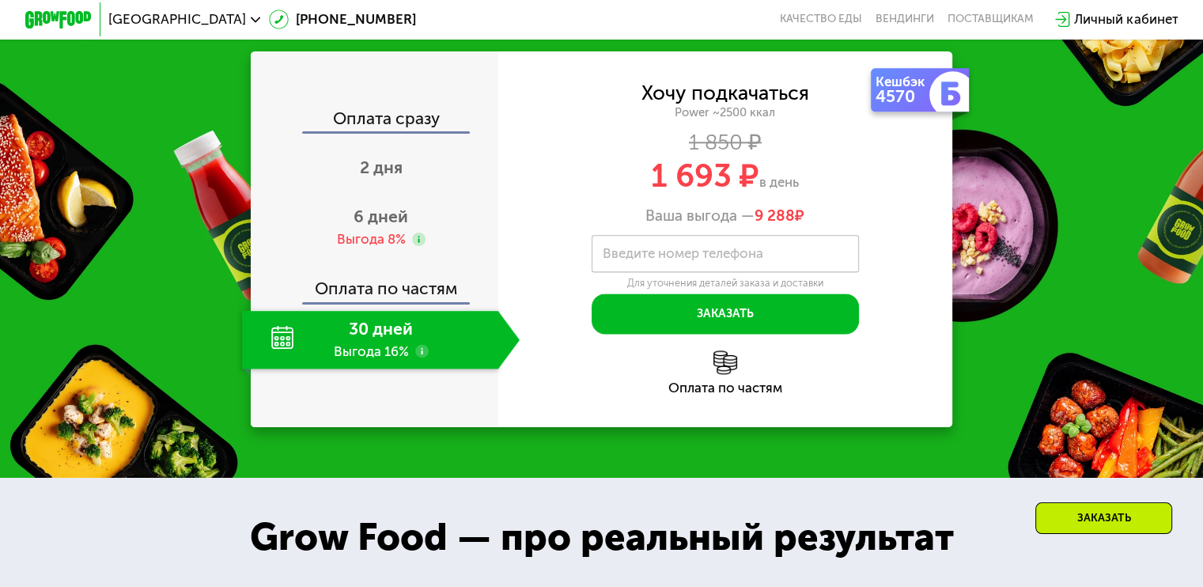
scroll to position [1993, 0]
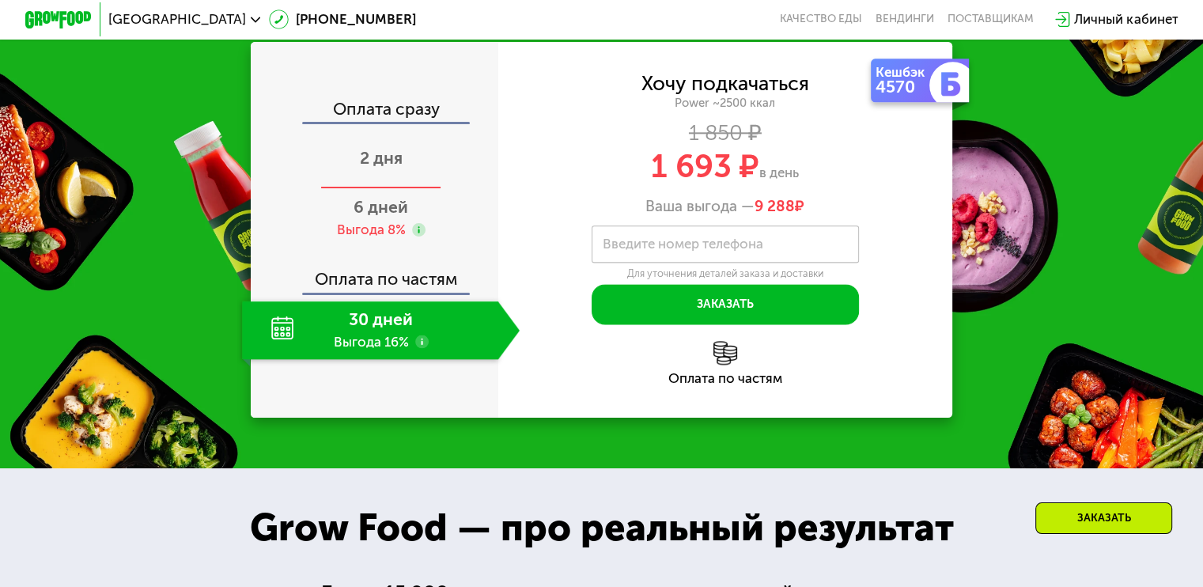
click at [439, 166] on div "2 дня" at bounding box center [381, 160] width 278 height 59
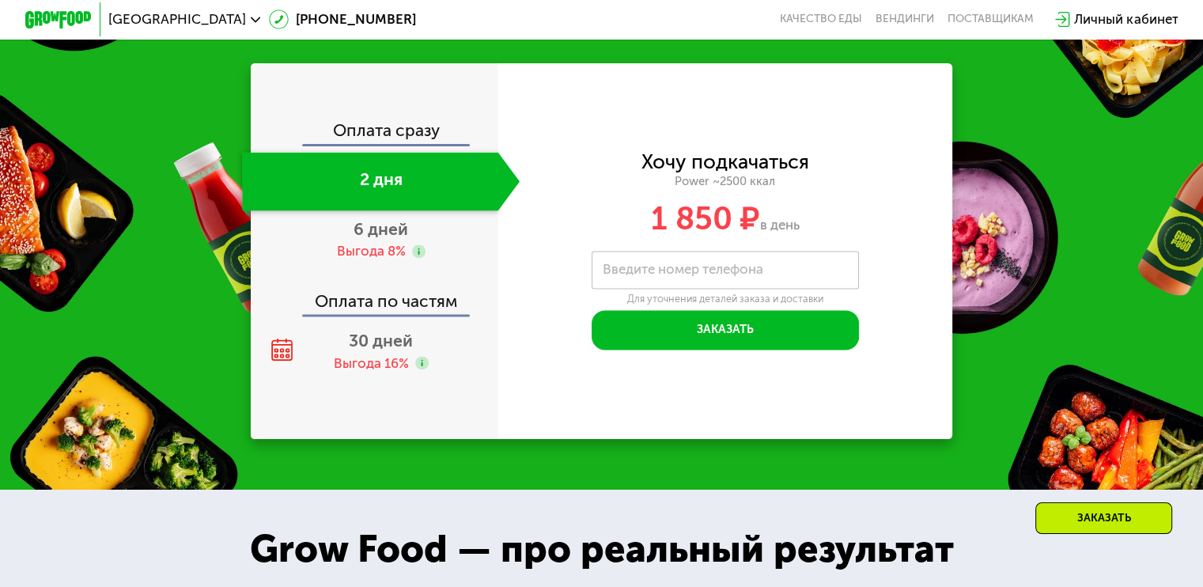
scroll to position [2073, 0]
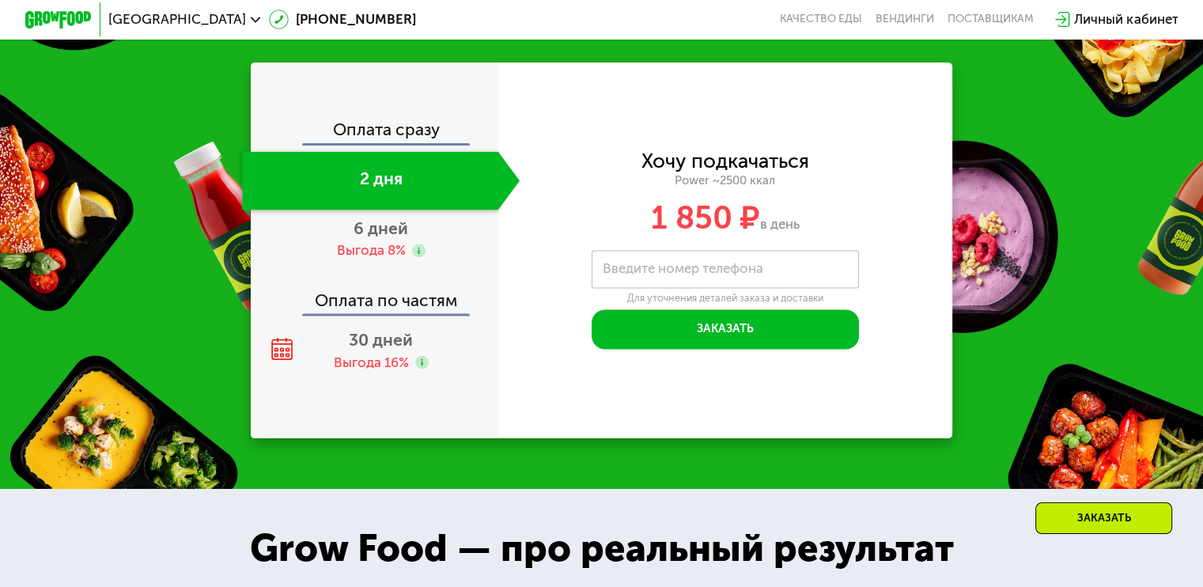
click at [675, 236] on span "1 850 ₽" at bounding box center [705, 218] width 109 height 38
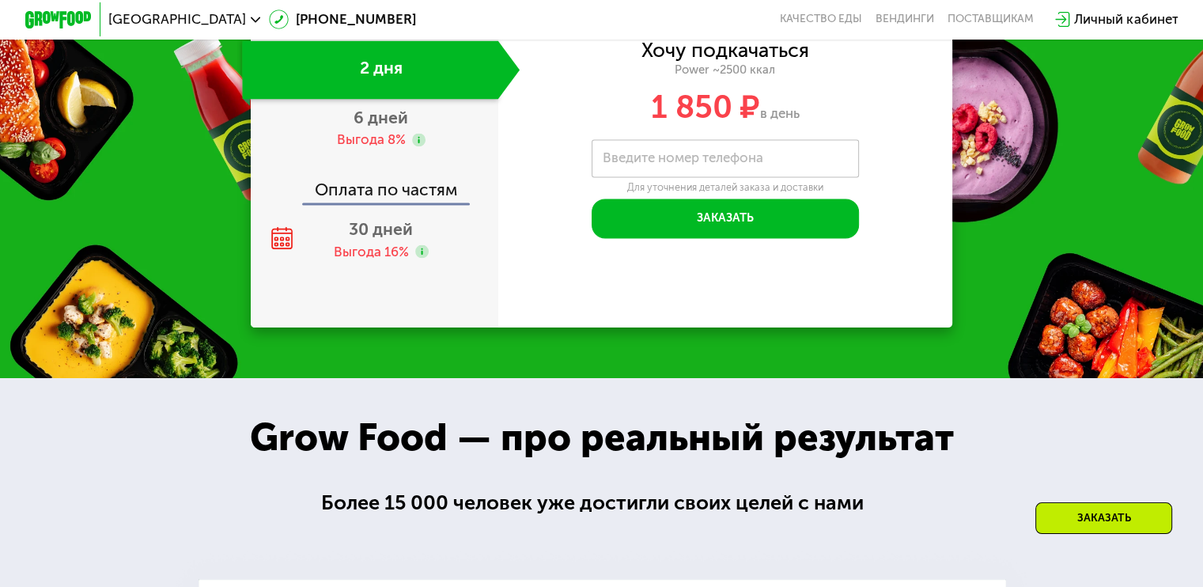
scroll to position [2183, 0]
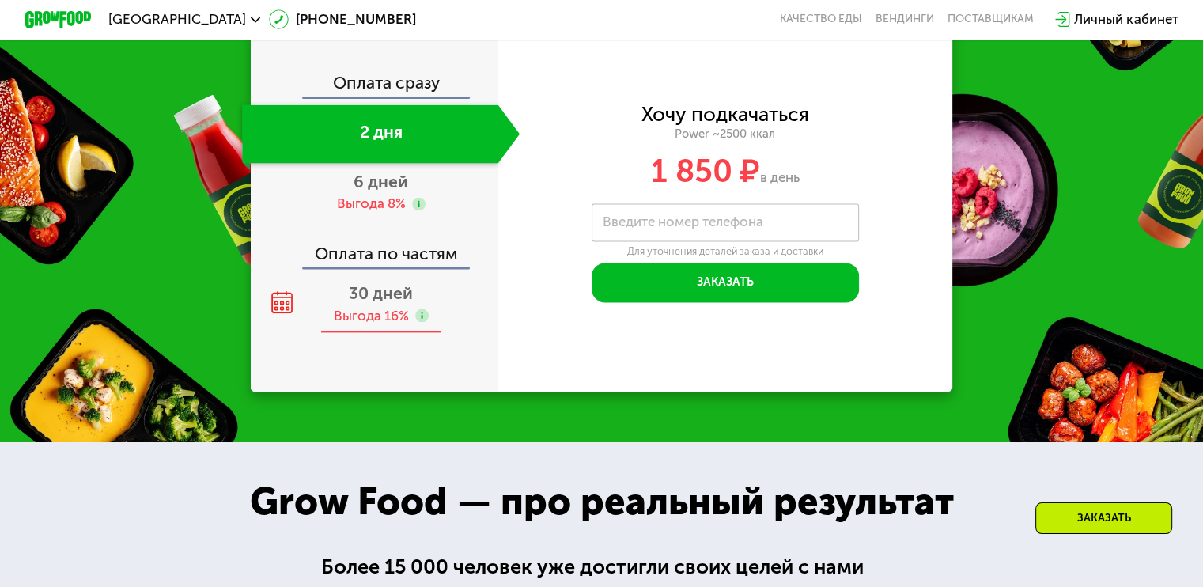
click at [408, 303] on span "30 дней" at bounding box center [381, 293] width 64 height 20
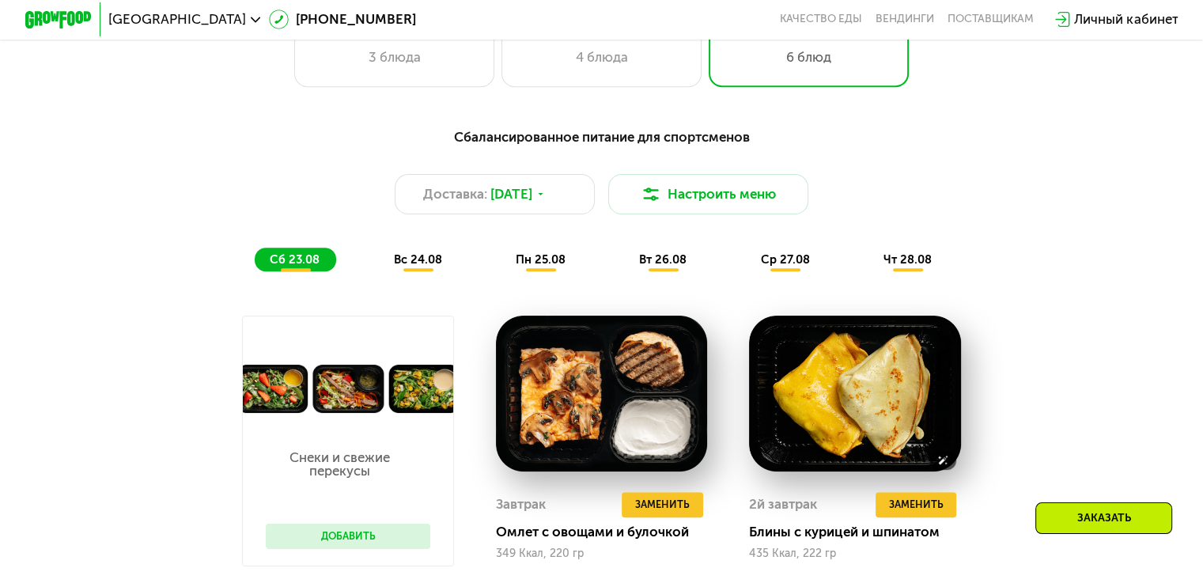
scroll to position [793, 0]
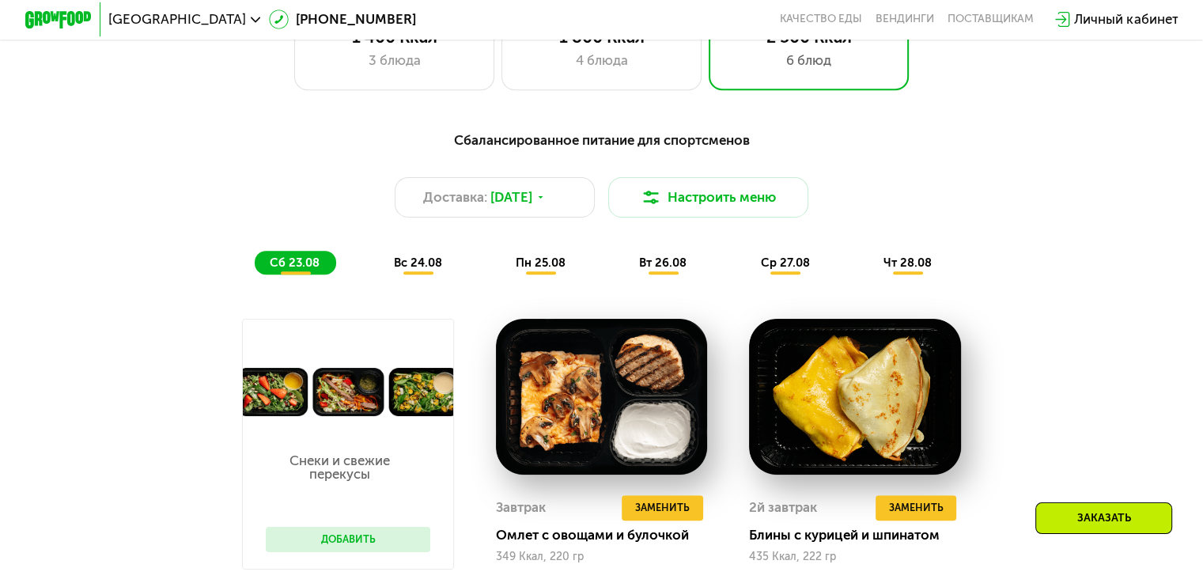
click at [434, 268] on span "вс 24.08" at bounding box center [417, 262] width 48 height 14
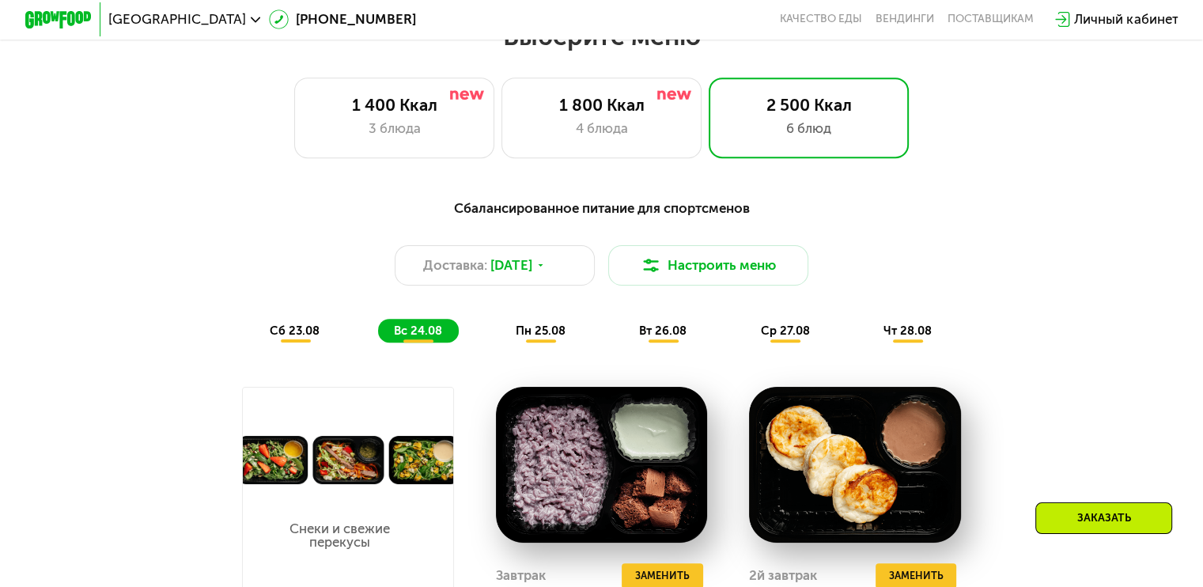
scroll to position [749, 0]
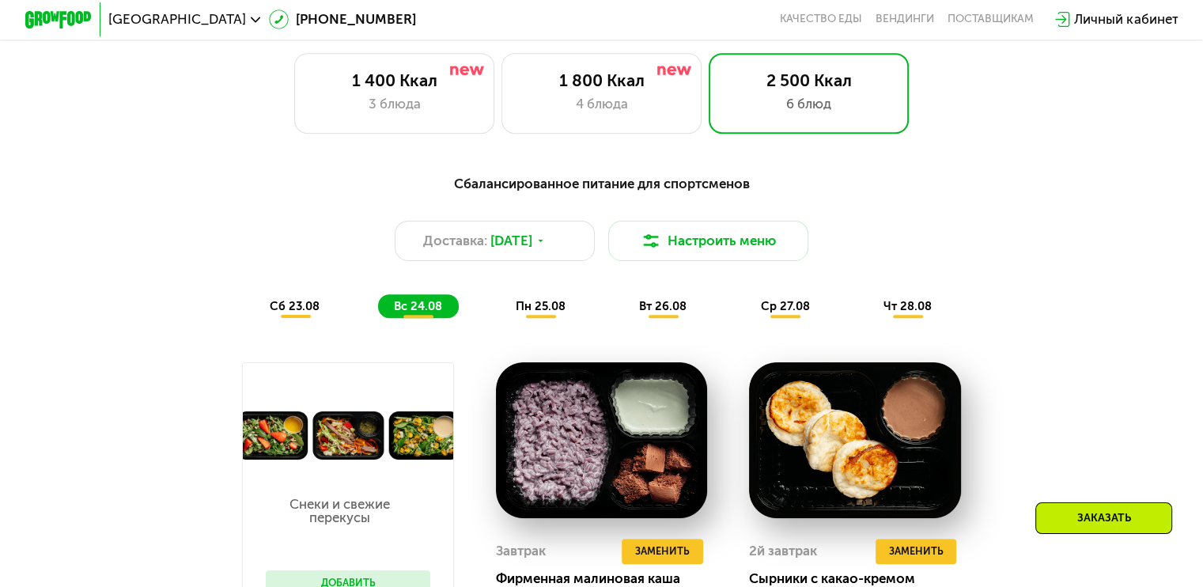
click at [551, 307] on span "пн 25.08" at bounding box center [541, 306] width 50 height 14
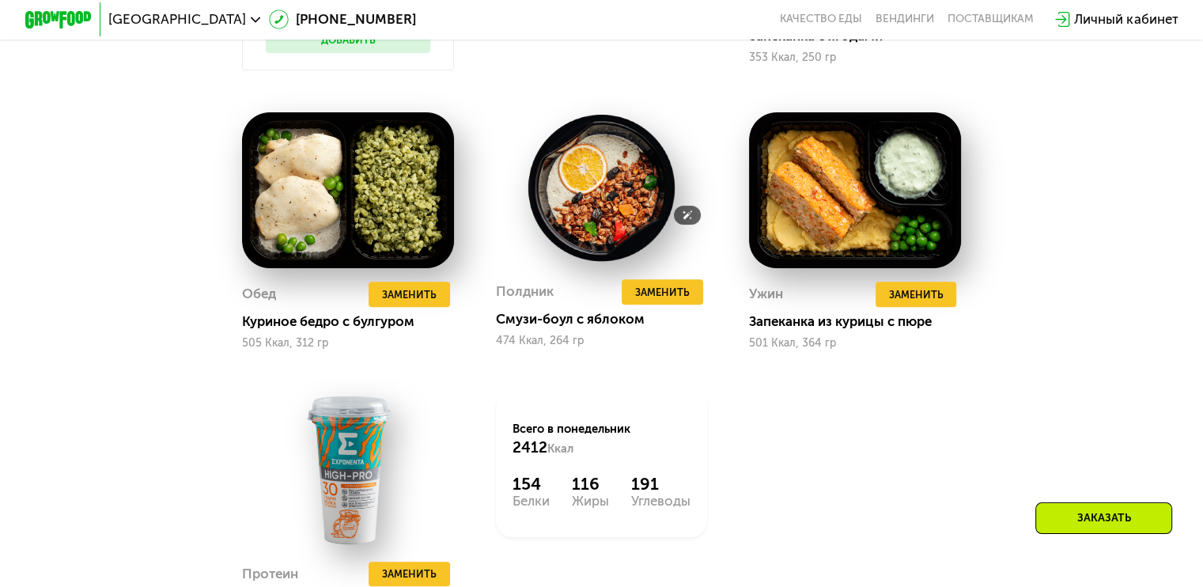
scroll to position [1346, 0]
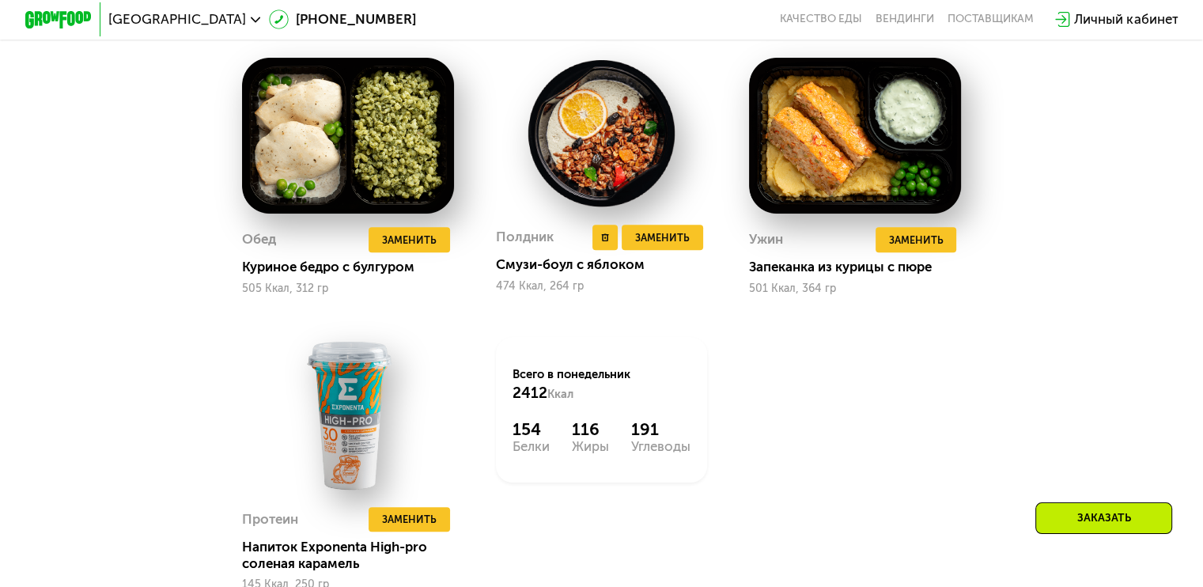
click at [547, 273] on div "Смузи-боул с яблоком" at bounding box center [608, 264] width 225 height 17
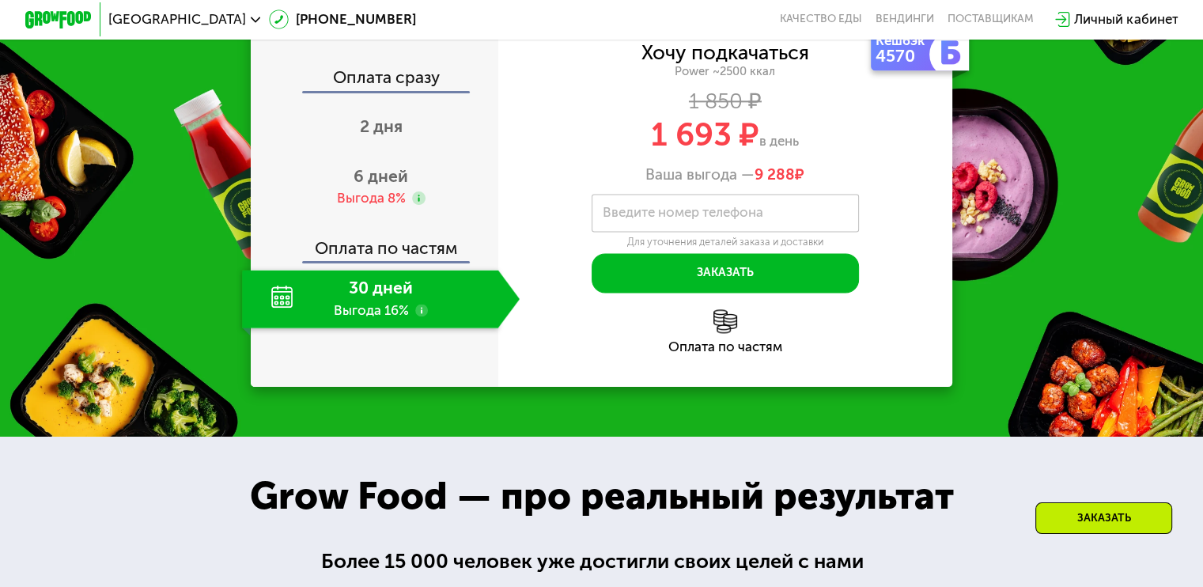
scroll to position [2146, 0]
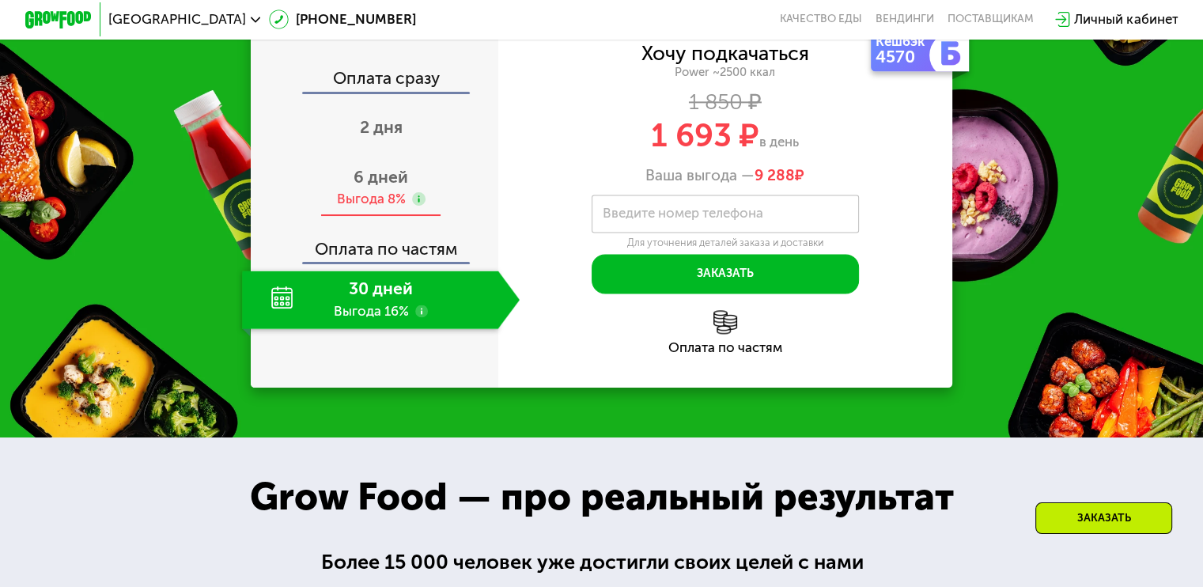
click at [404, 187] on div "6 дней Выгода 8%" at bounding box center [381, 187] width 278 height 59
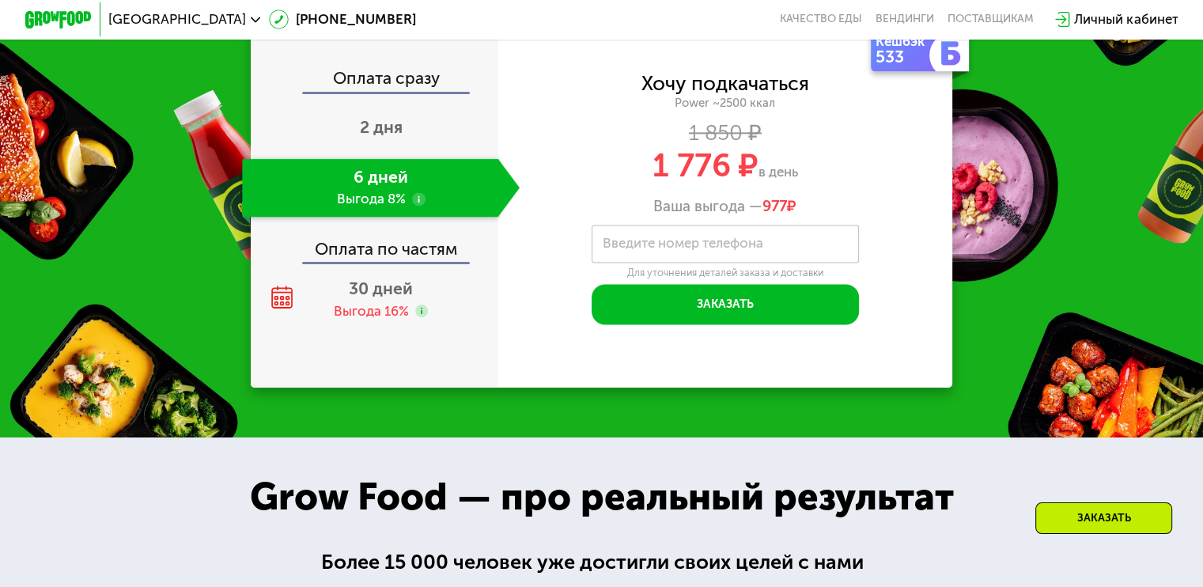
click at [680, 182] on span "1 776 ₽" at bounding box center [706, 165] width 106 height 38
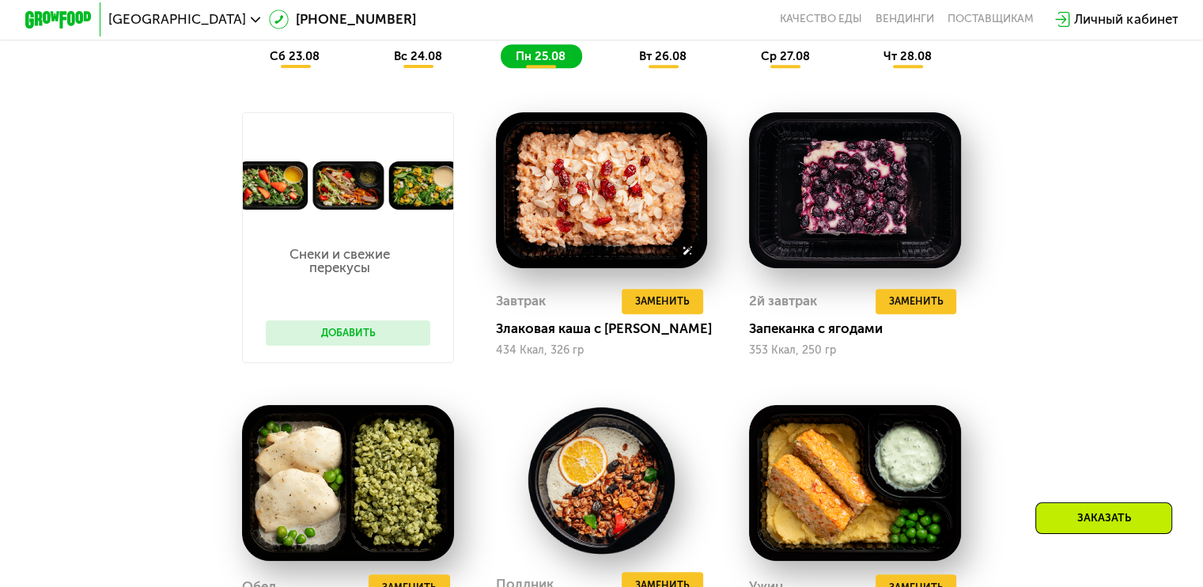
scroll to position [984, 0]
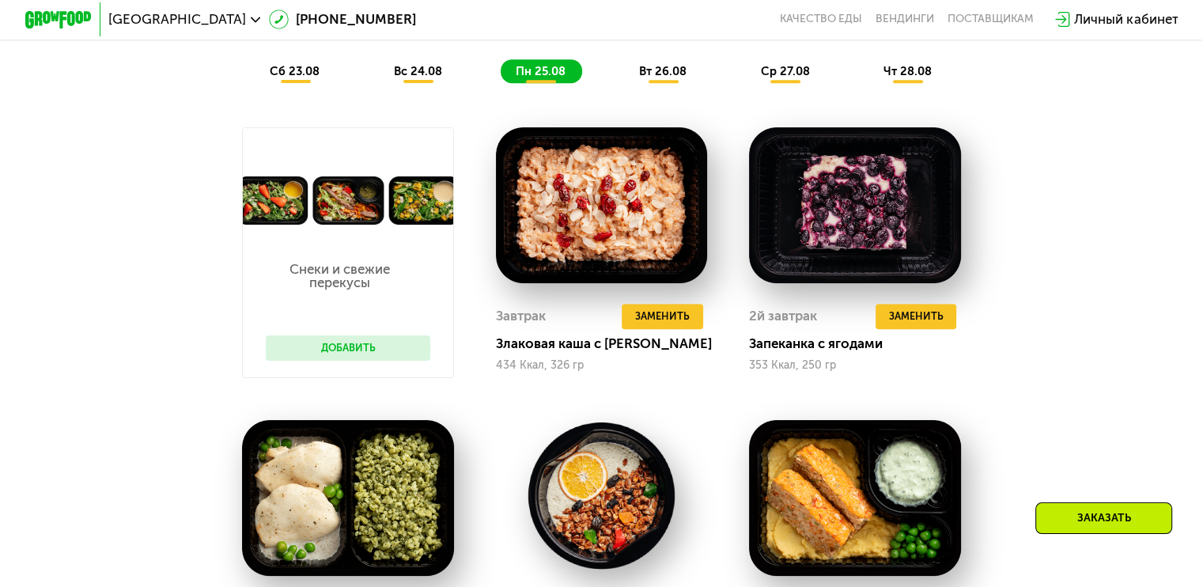
click at [671, 62] on div "Сбалансированное питание для спортсменов Доставка: [DATE] Настроить меню сб 23.…" at bounding box center [601, 10] width 989 height 145
click at [665, 78] on span "вт 26.08" at bounding box center [662, 71] width 47 height 14
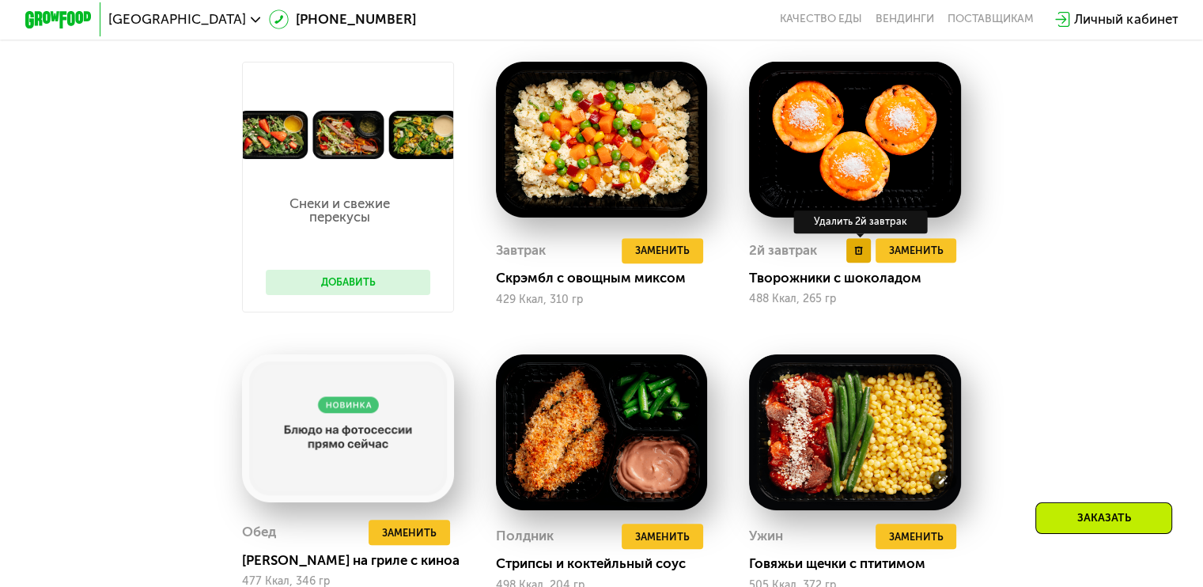
scroll to position [1049, 0]
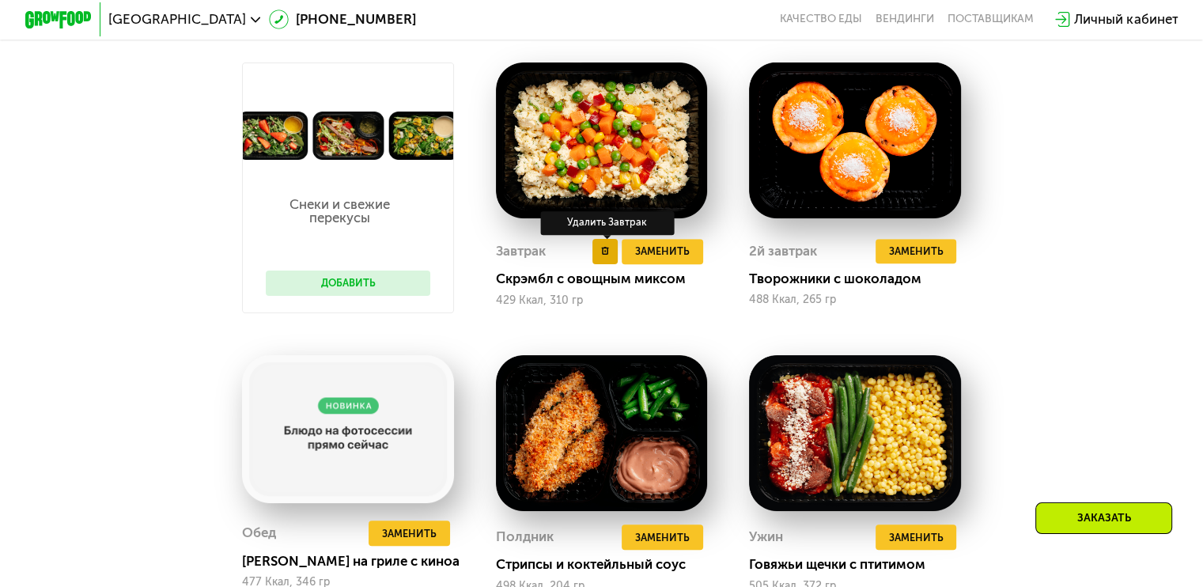
click at [598, 259] on button at bounding box center [604, 251] width 25 height 25
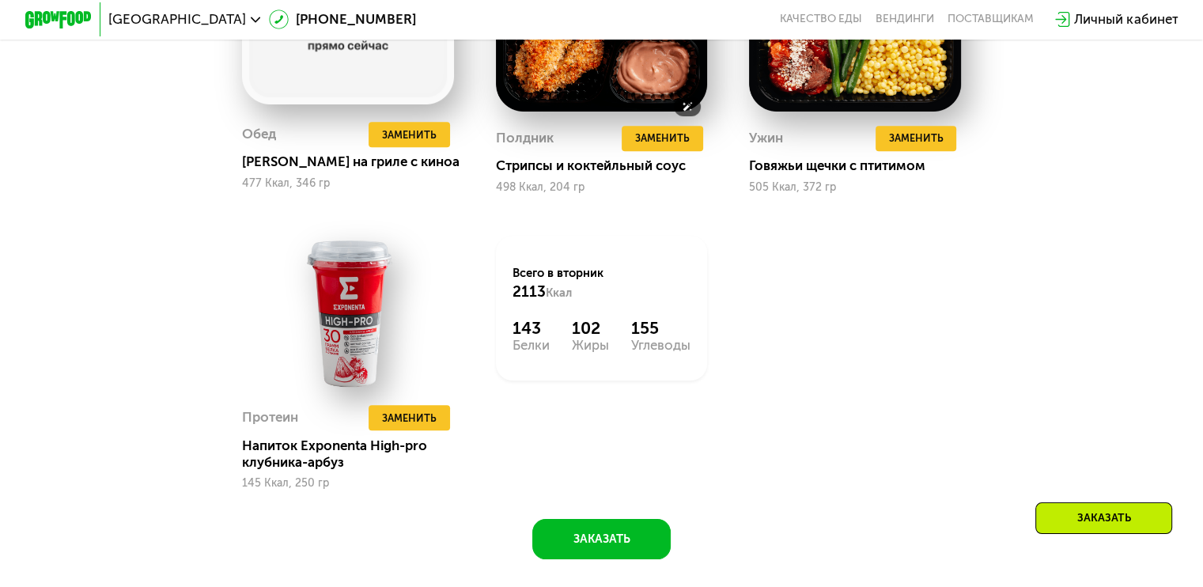
scroll to position [1505, 0]
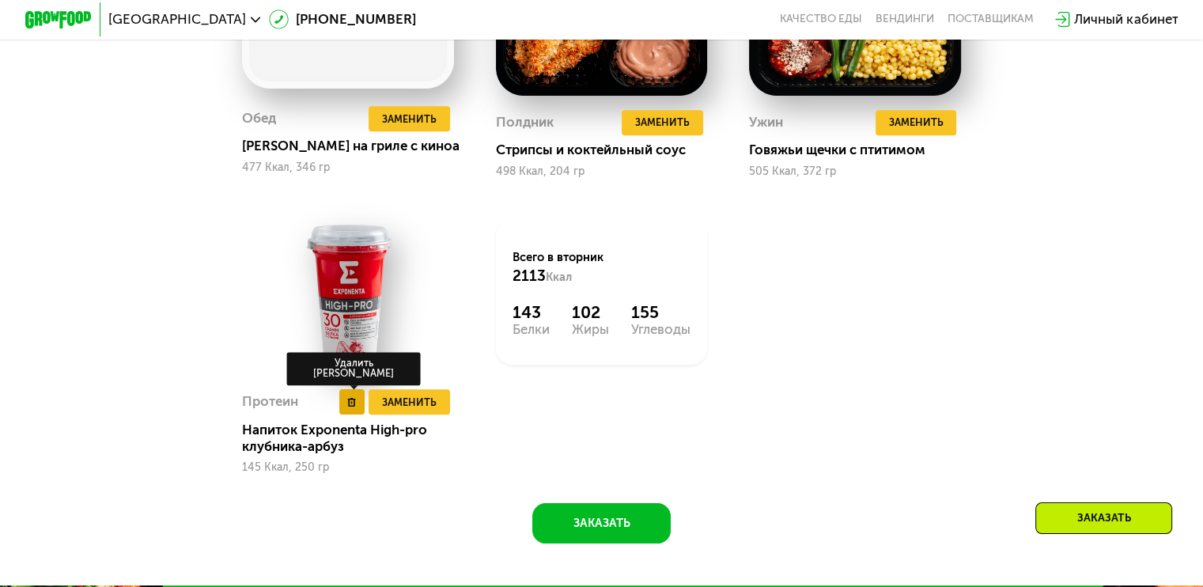
click at [339, 414] on button at bounding box center [351, 401] width 25 height 25
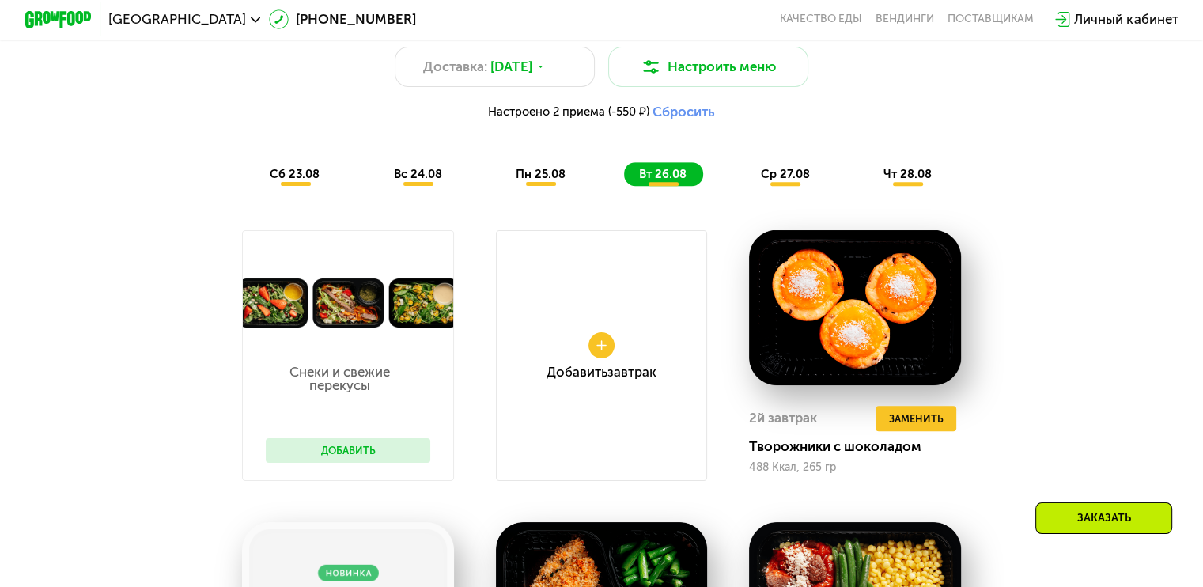
scroll to position [892, 0]
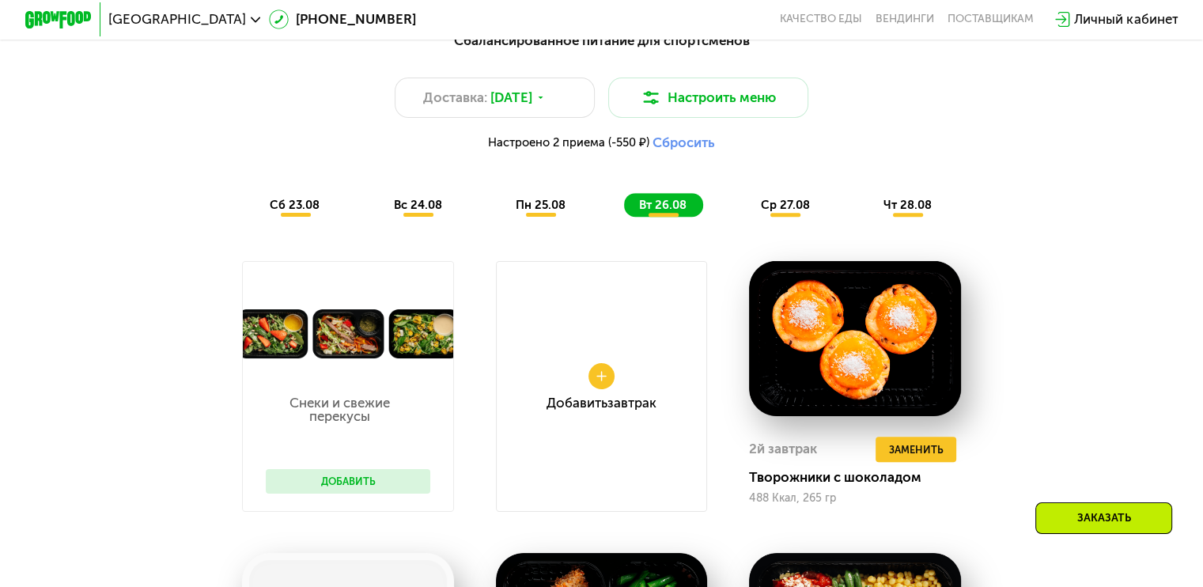
click at [573, 401] on div "Добавить Завтрак" at bounding box center [602, 386] width 212 height 251
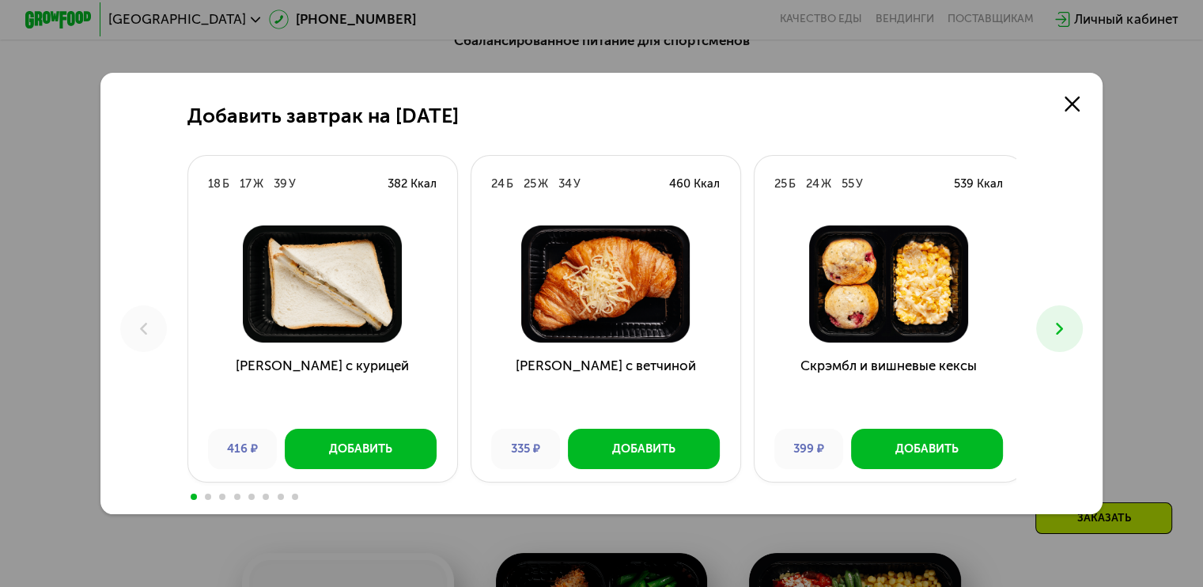
click at [1041, 344] on div "Добавить завтрак на [DATE] Б 17 Ж 39 У 382 Ккал Сэндвич с курицей 416 ₽ Добавит…" at bounding box center [601, 293] width 1003 height 441
click at [1059, 335] on icon at bounding box center [1060, 329] width 20 height 20
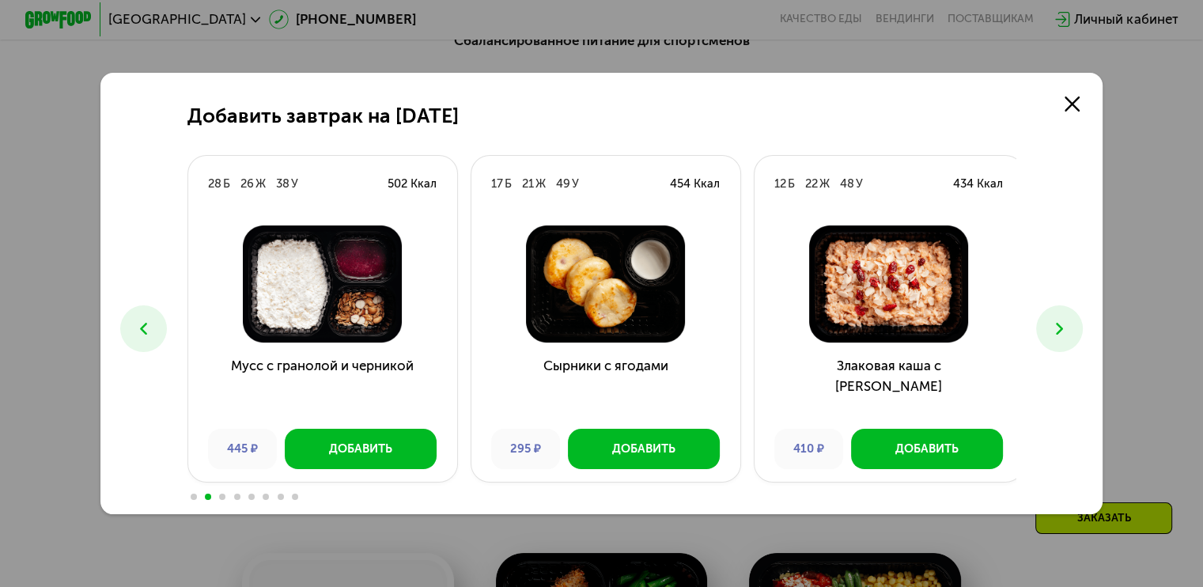
click at [1059, 335] on icon at bounding box center [1060, 329] width 20 height 20
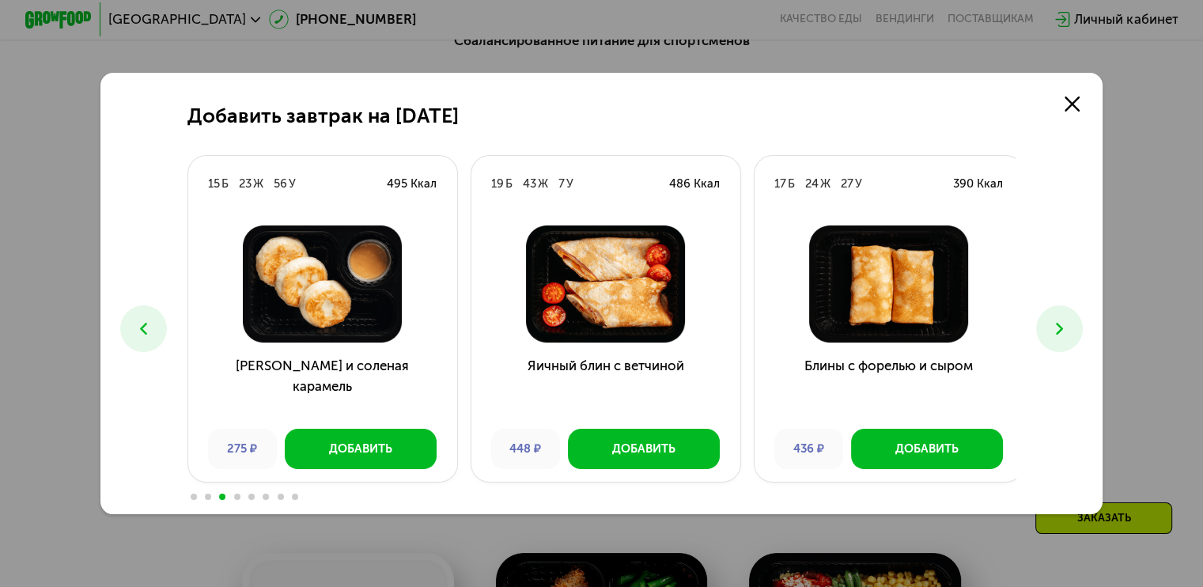
click at [1059, 335] on icon at bounding box center [1060, 329] width 20 height 20
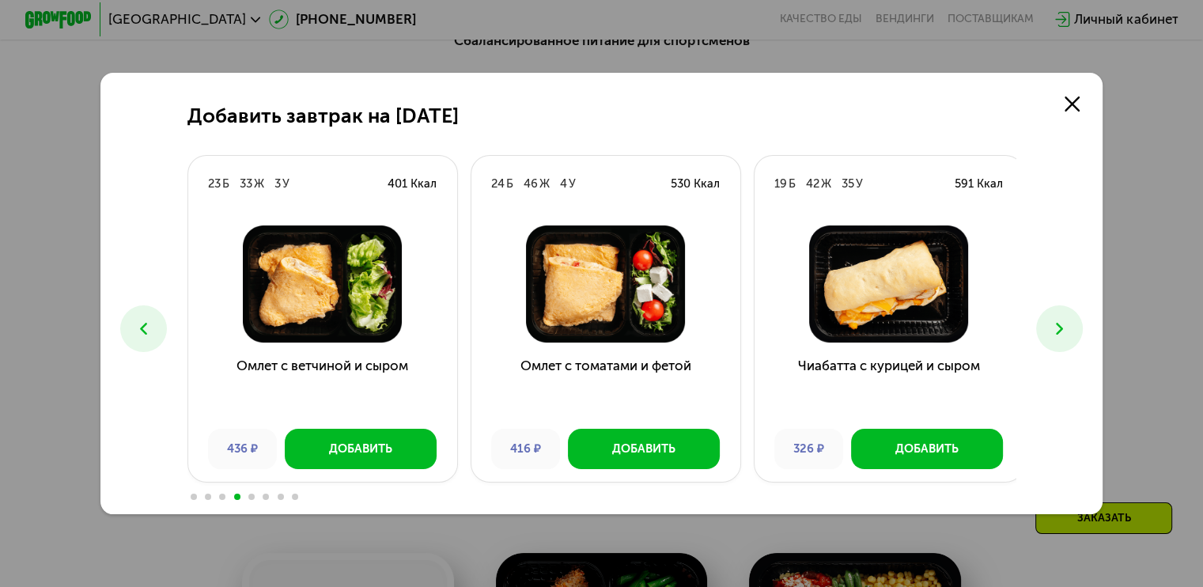
click at [1059, 335] on icon at bounding box center [1060, 329] width 20 height 20
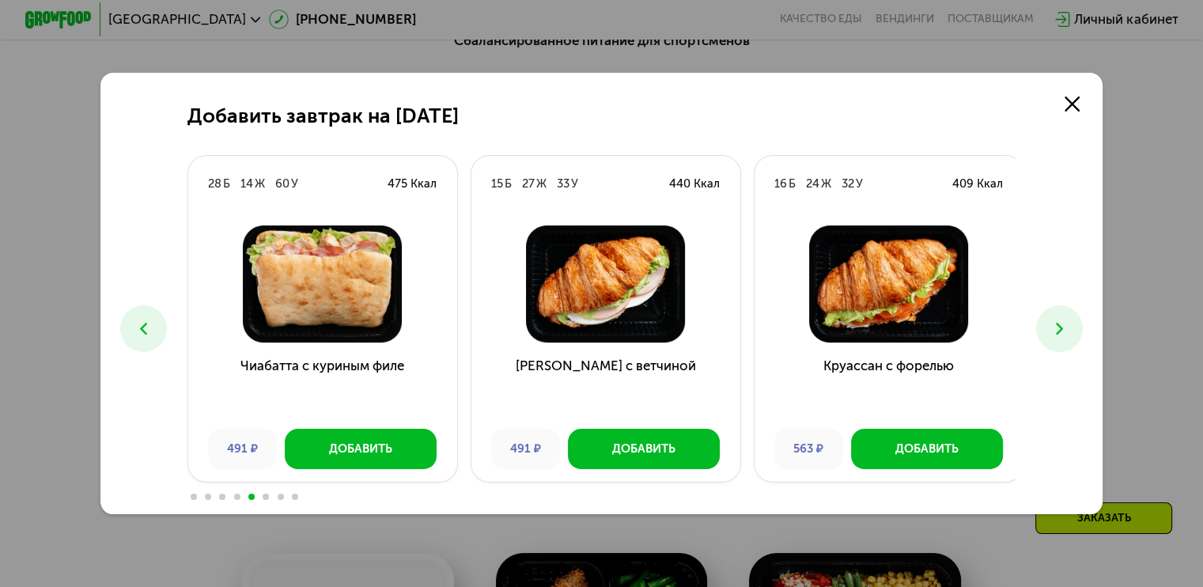
click at [1059, 335] on icon at bounding box center [1060, 329] width 20 height 20
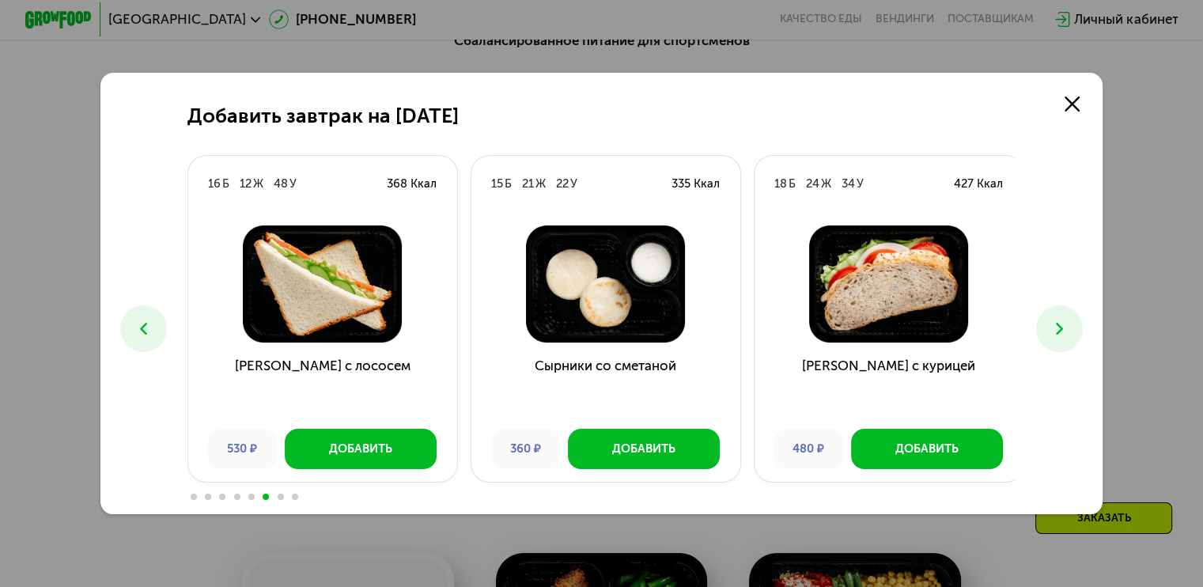
click at [1059, 335] on icon at bounding box center [1060, 329] width 20 height 20
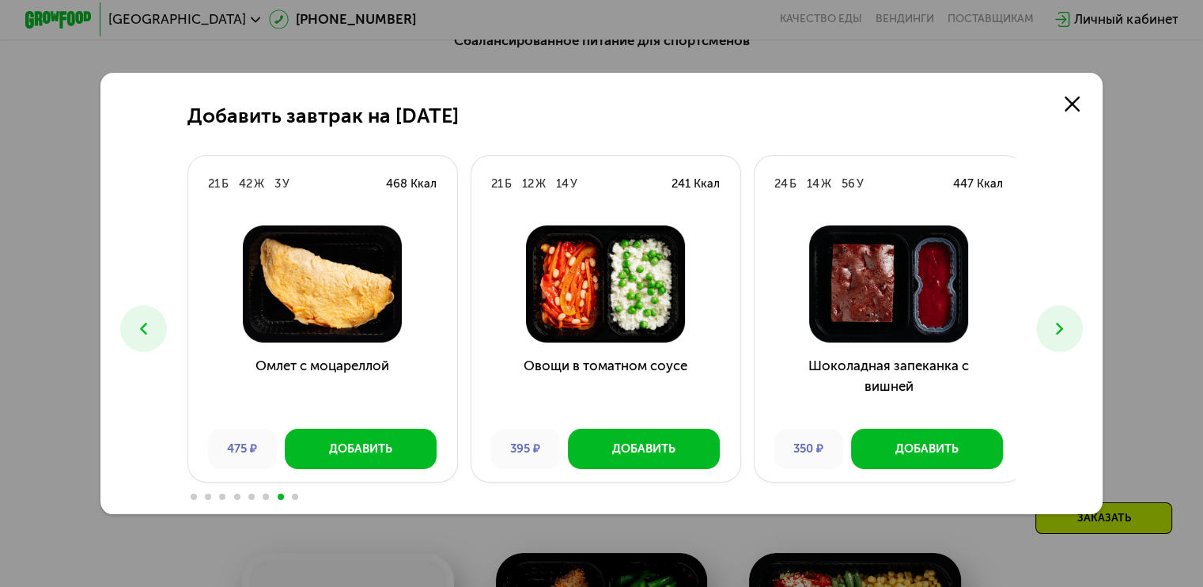
click at [1059, 335] on icon at bounding box center [1060, 329] width 20 height 20
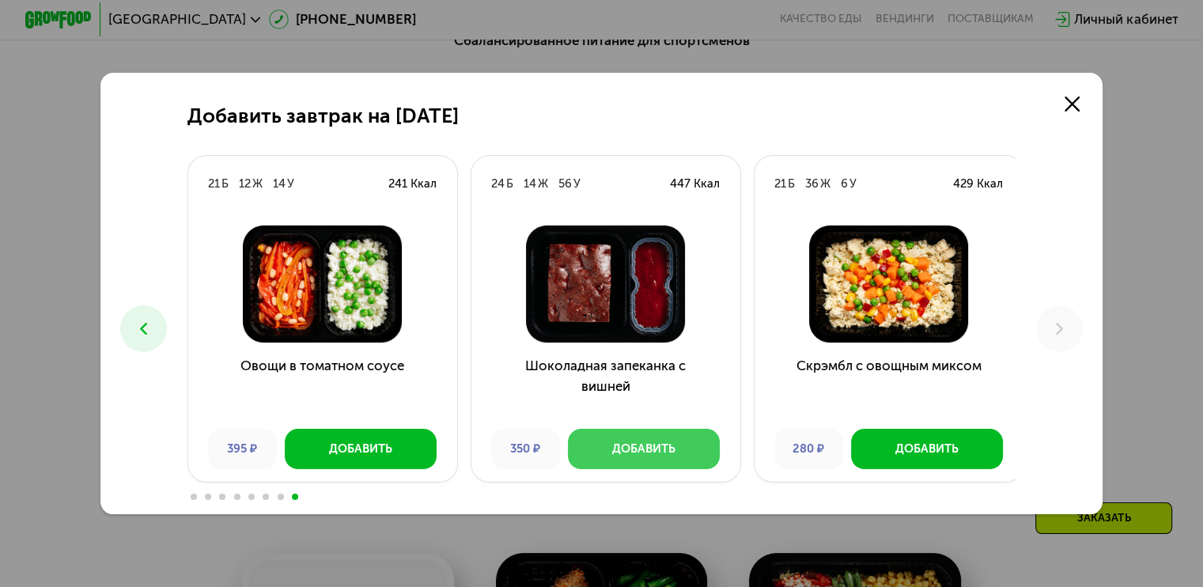
click at [618, 461] on button "Добавить" at bounding box center [644, 449] width 152 height 40
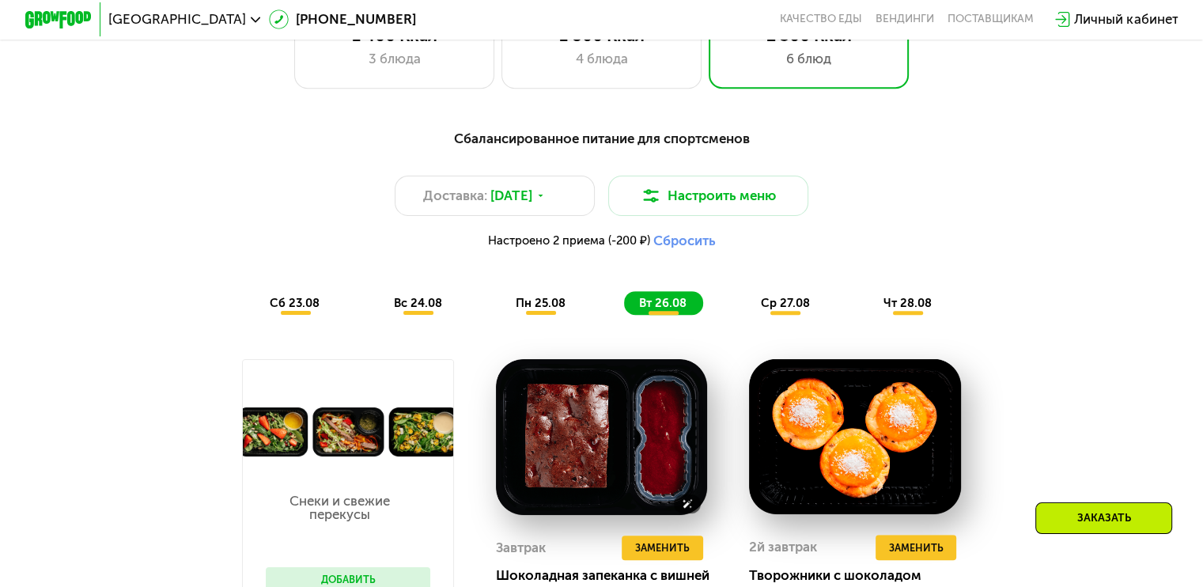
scroll to position [786, 0]
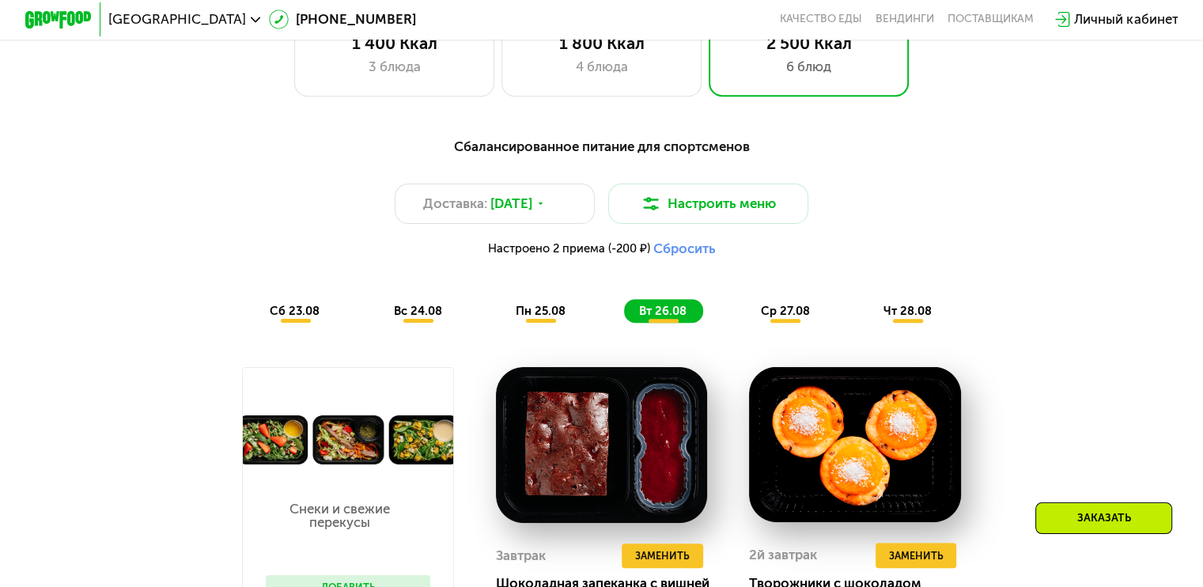
click at [803, 312] on span "ср 27.08" at bounding box center [784, 311] width 49 height 14
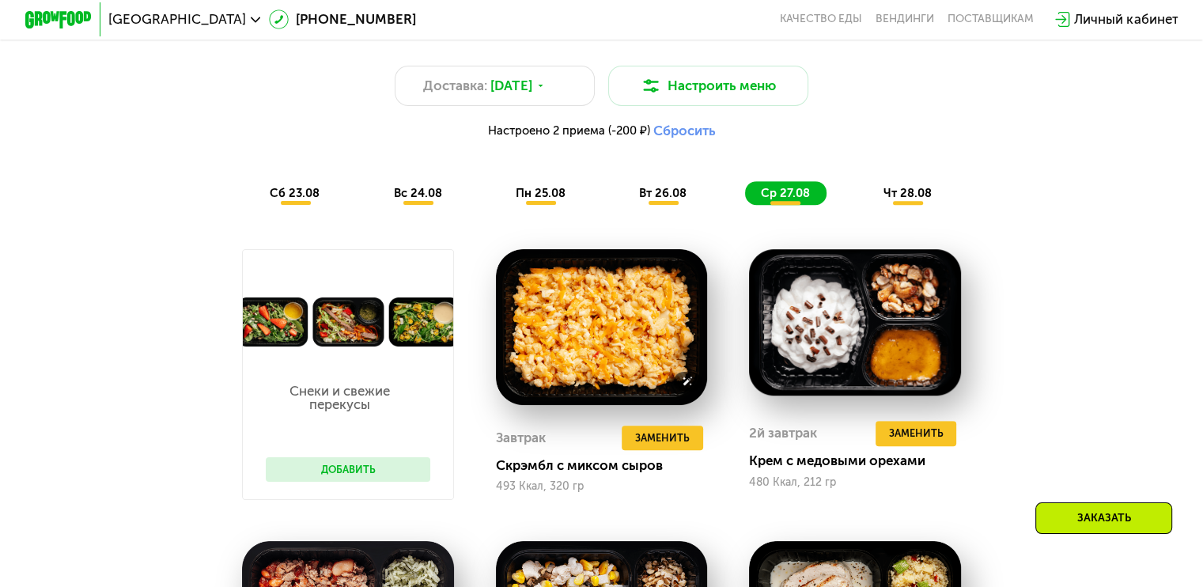
scroll to position [895, 0]
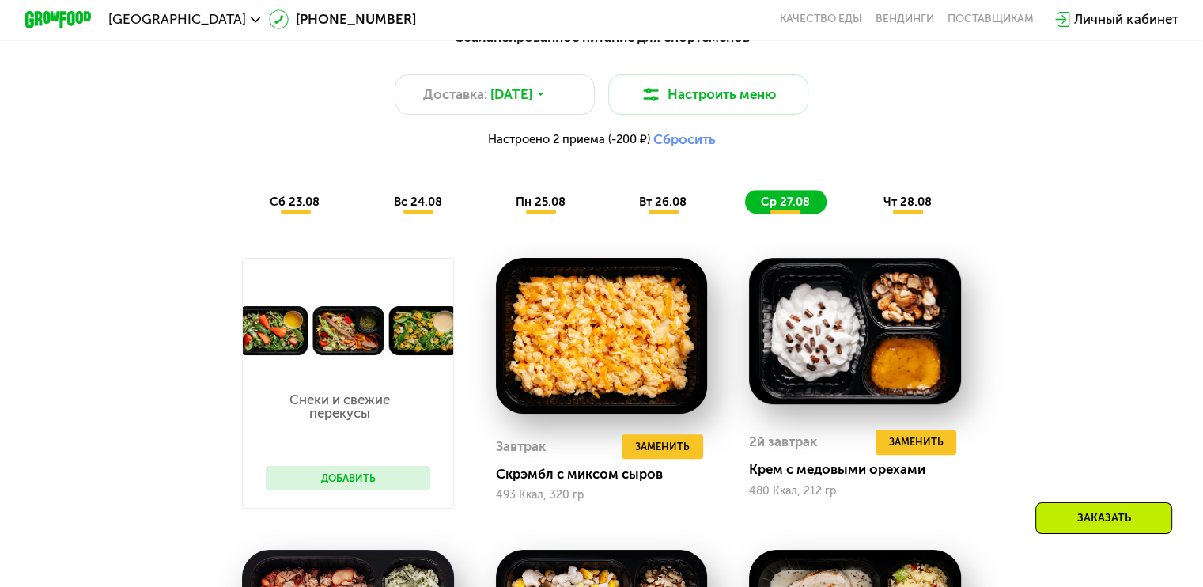
click at [869, 209] on div "сб 23.08 вс 24.08 пн 25.08 вт 26.08 ср 27.08 чт 28.08" at bounding box center [602, 202] width 694 height 24
click at [884, 209] on div "чт 28.08" at bounding box center [908, 202] width 80 height 24
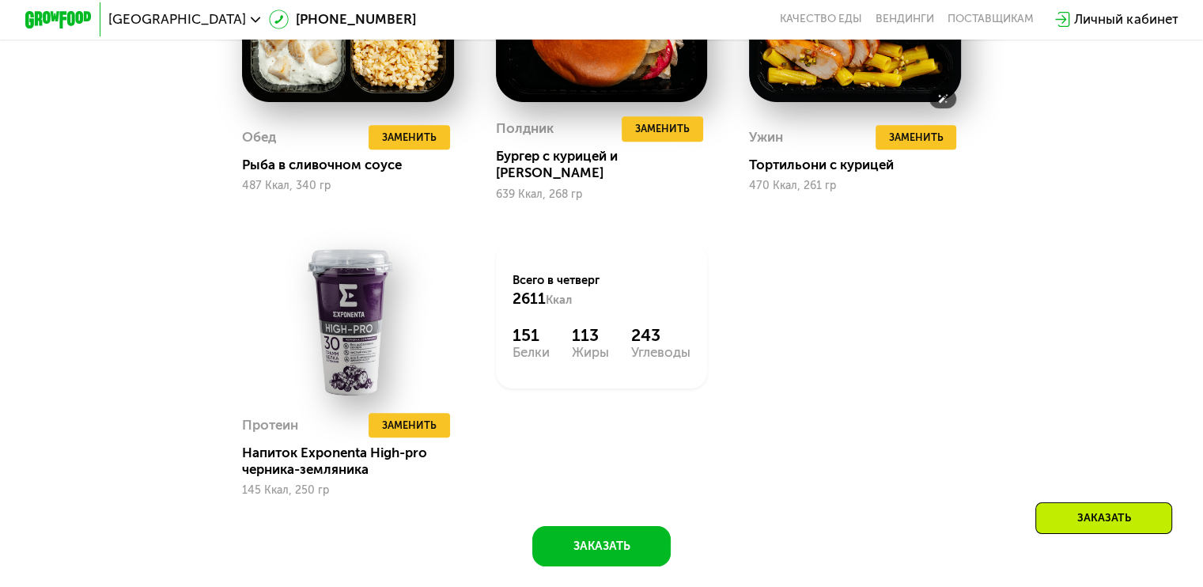
scroll to position [1505, 0]
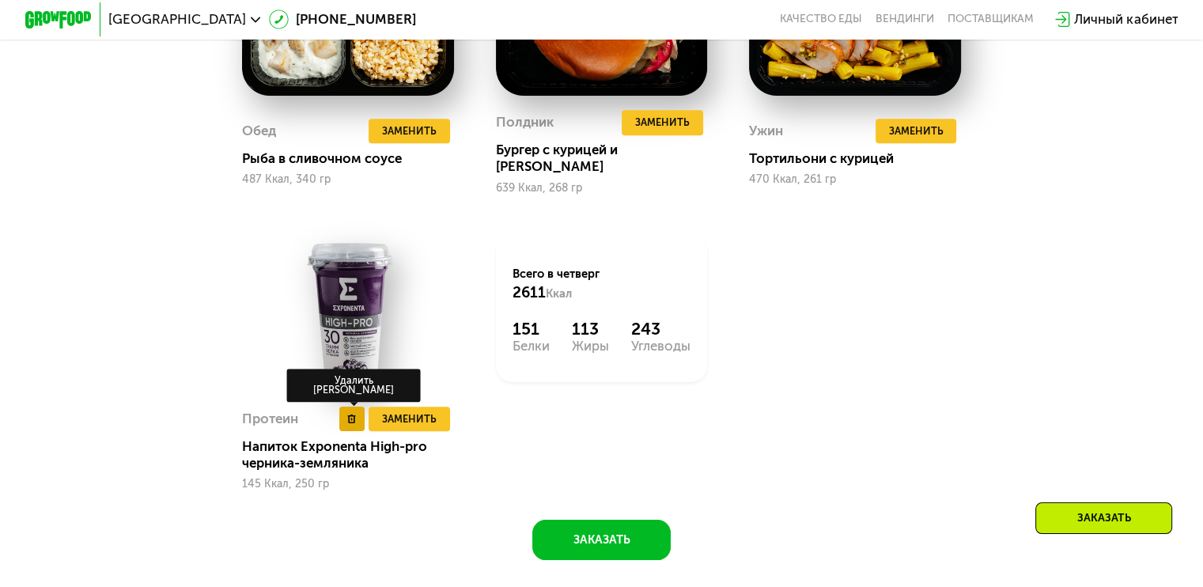
click at [342, 410] on button at bounding box center [351, 419] width 25 height 25
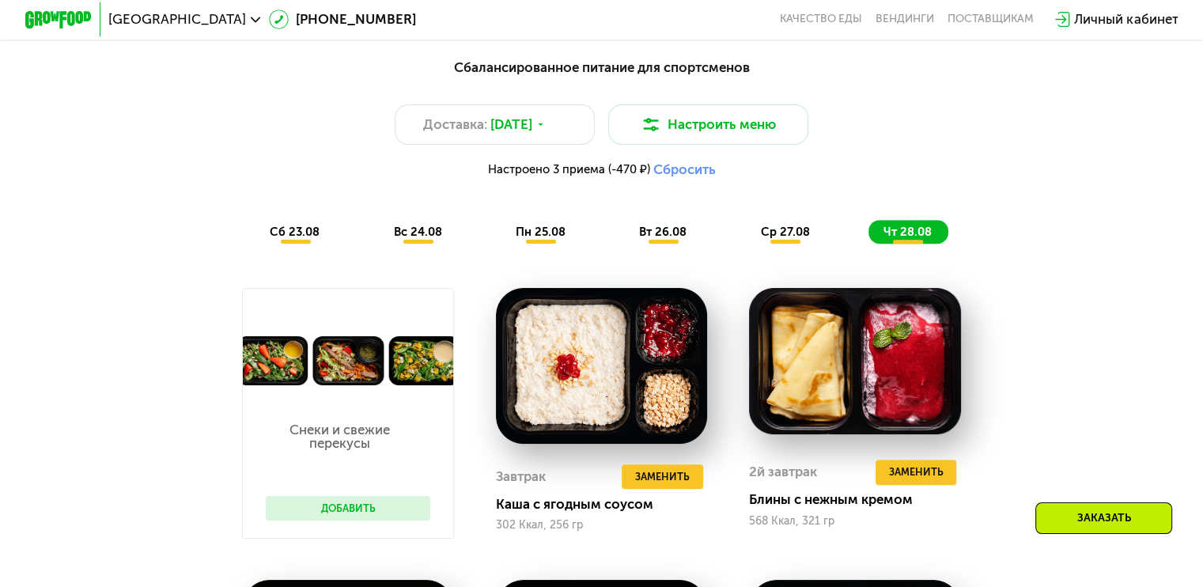
scroll to position [863, 0]
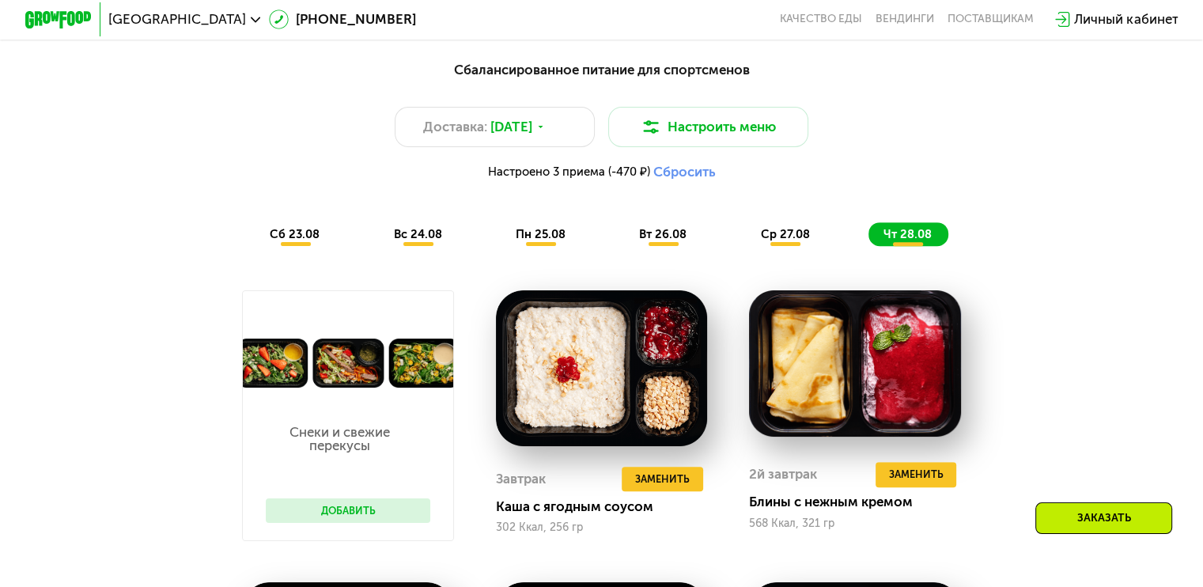
click at [270, 234] on span "сб 23.08" at bounding box center [295, 234] width 50 height 14
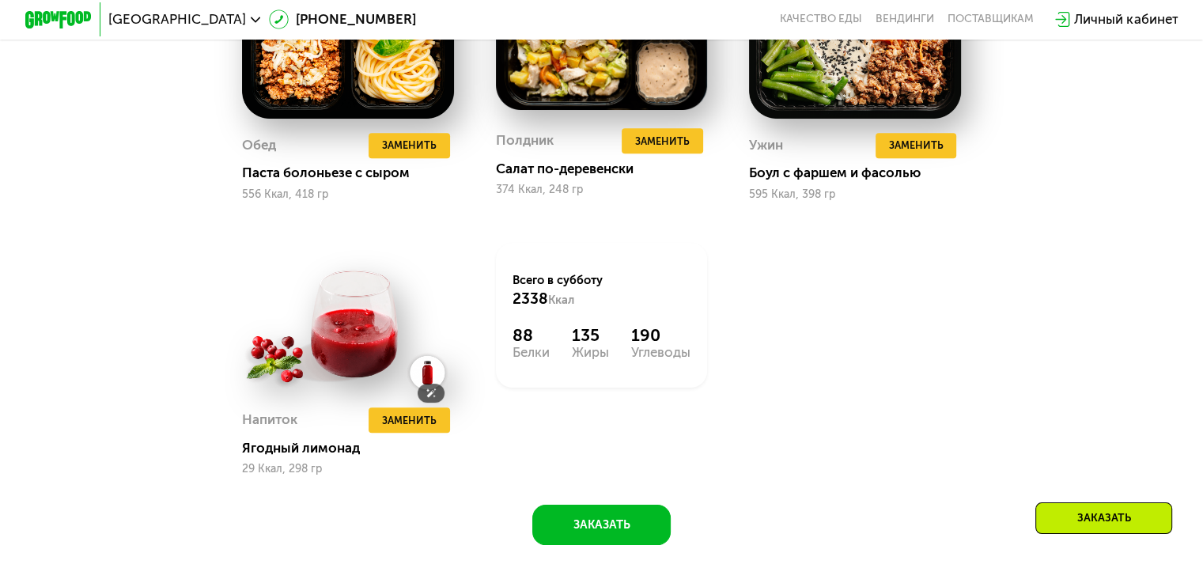
scroll to position [1483, 0]
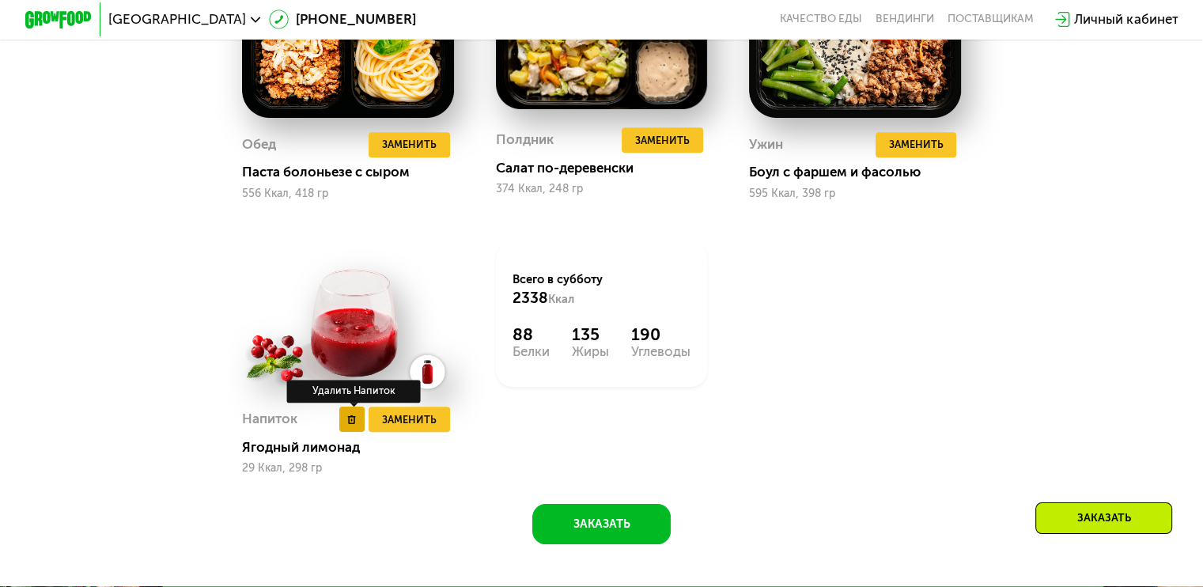
click at [350, 424] on use at bounding box center [352, 419] width 8 height 9
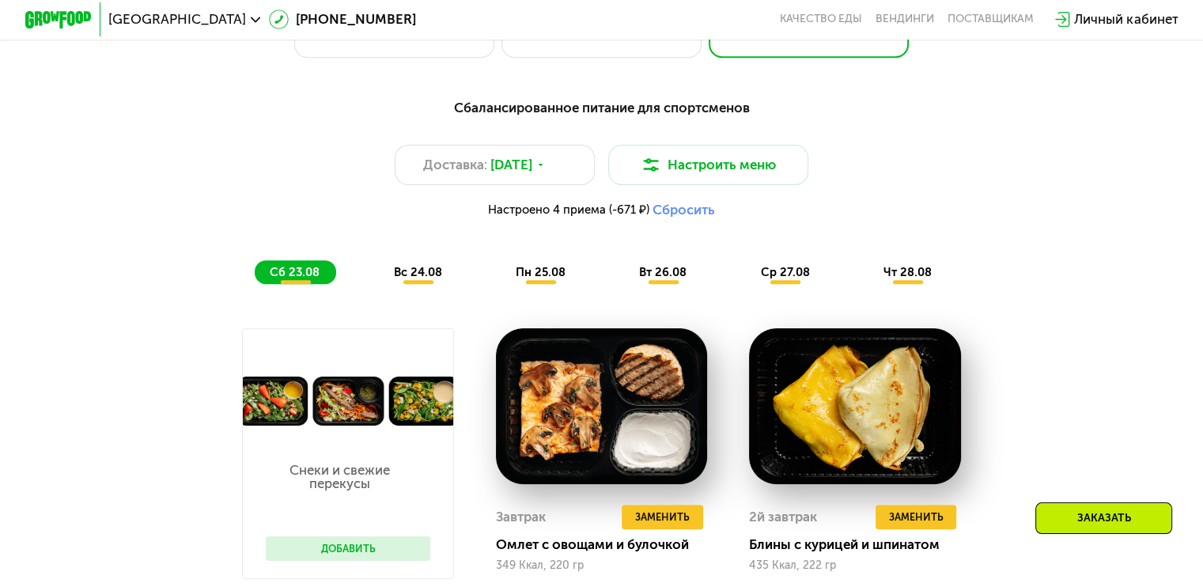
scroll to position [812, 0]
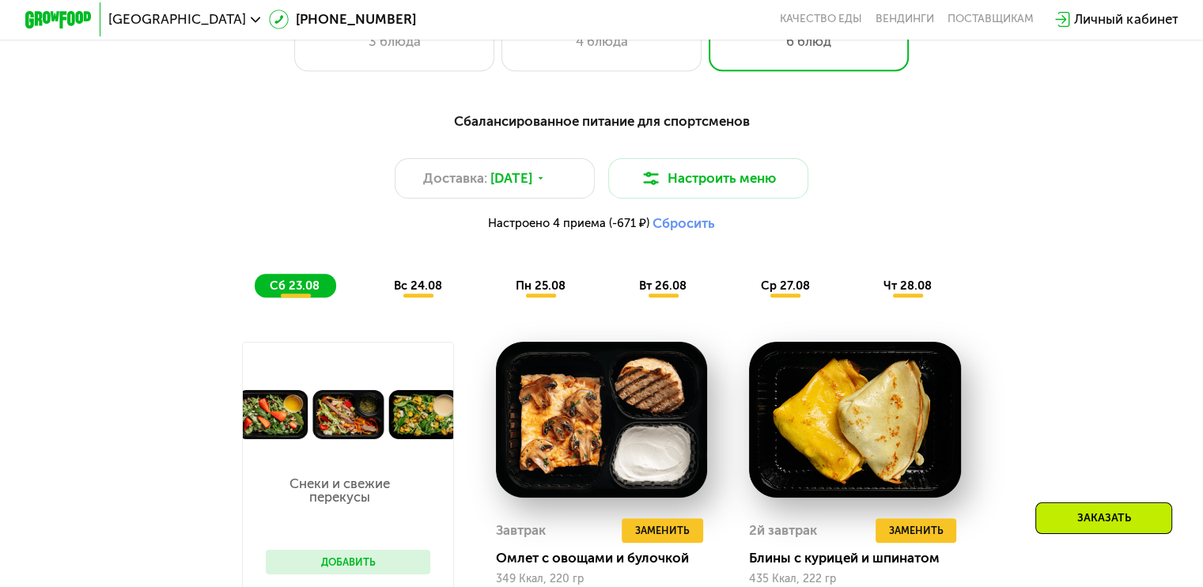
click at [501, 285] on div "вс 24.08" at bounding box center [541, 286] width 81 height 24
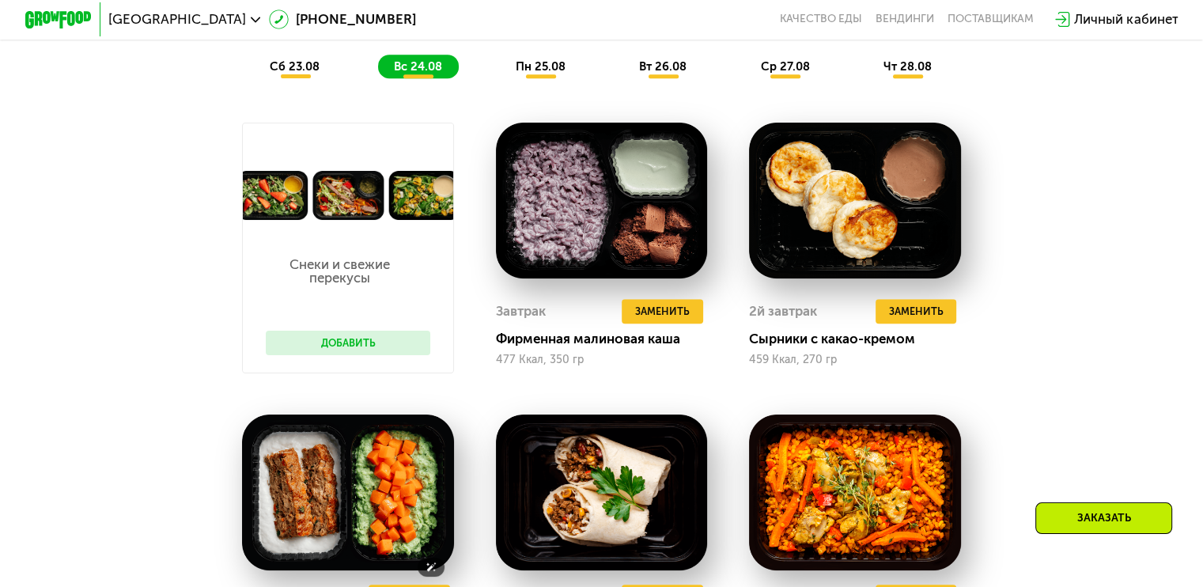
scroll to position [1030, 0]
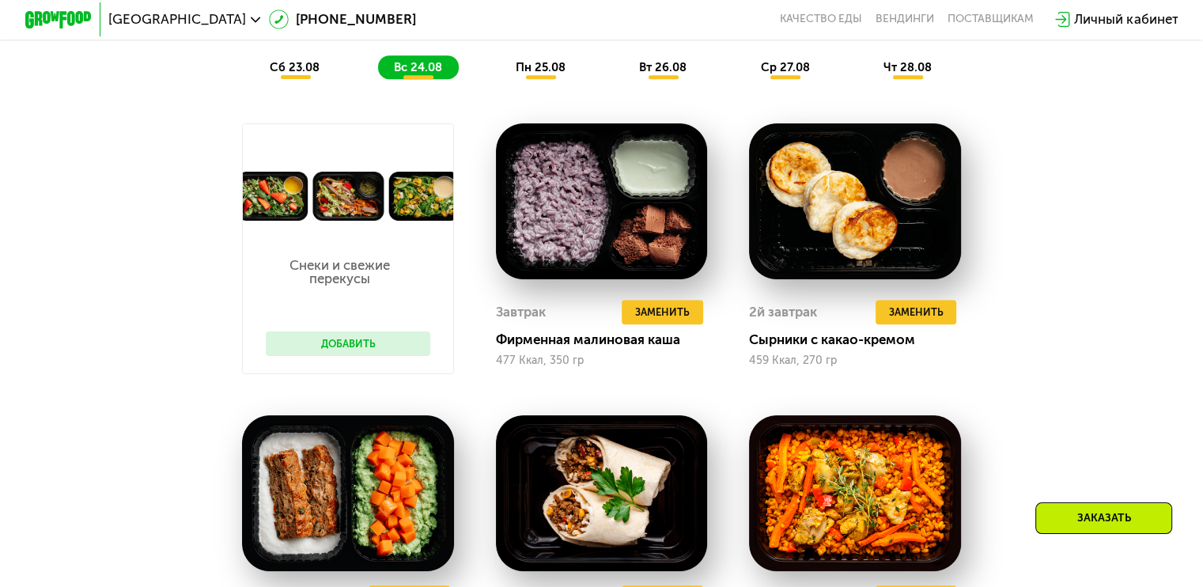
click at [525, 74] on span "пн 25.08" at bounding box center [541, 67] width 50 height 14
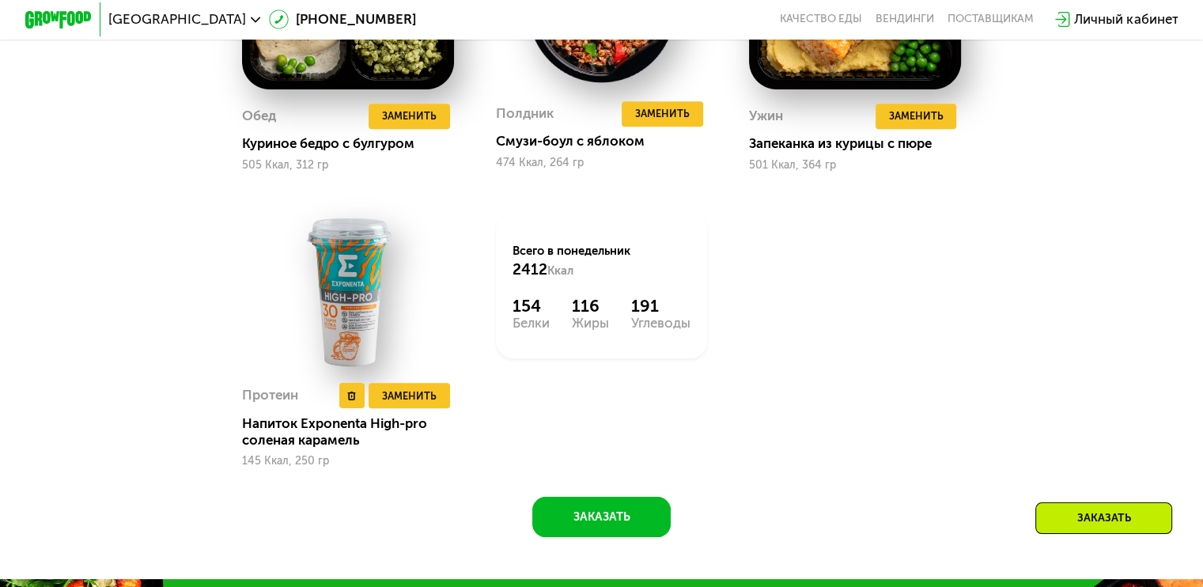
scroll to position [1515, 0]
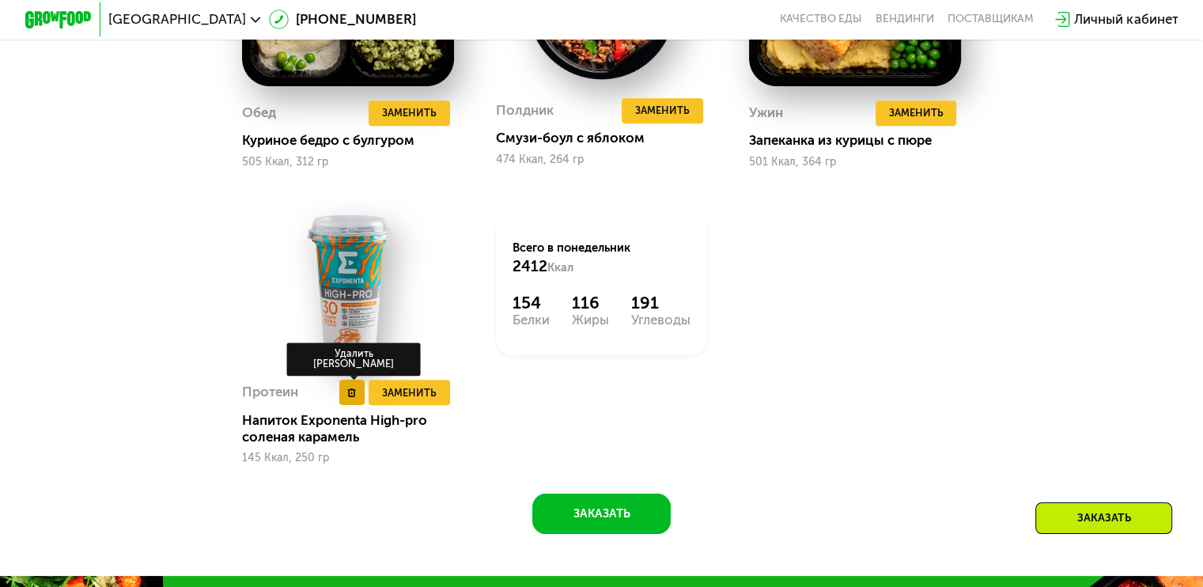
click at [339, 405] on button at bounding box center [351, 392] width 25 height 25
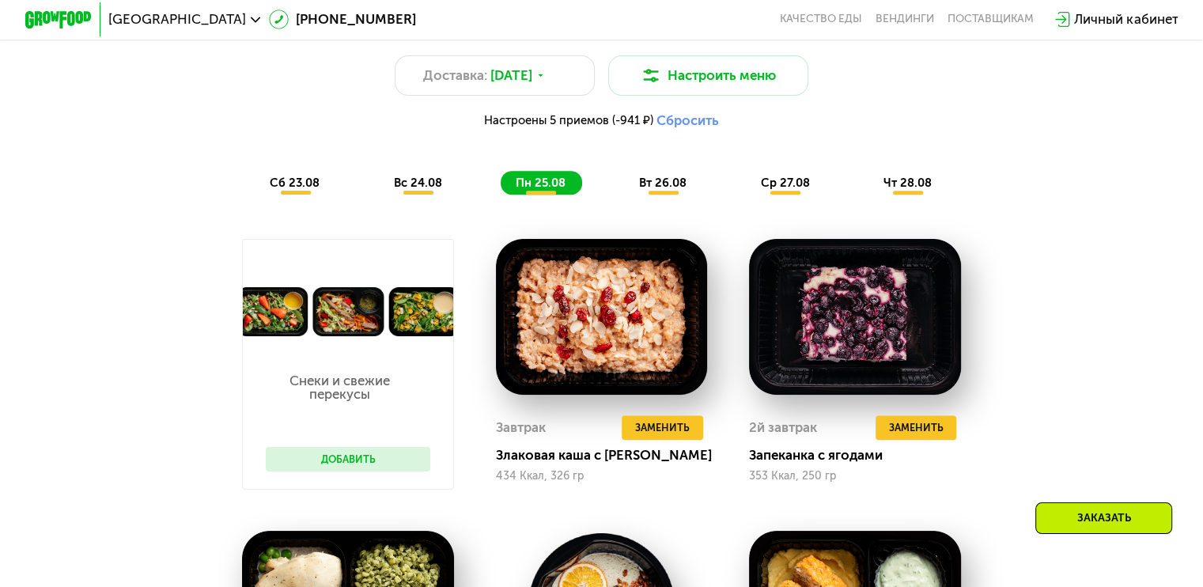
scroll to position [905, 0]
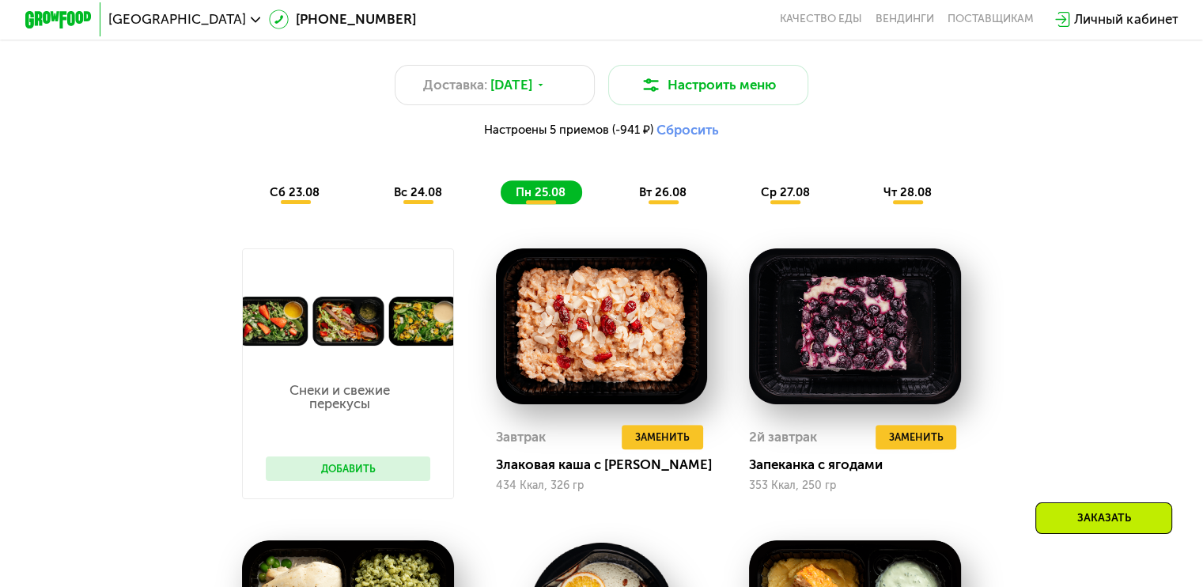
click at [668, 199] on span "вт 26.08" at bounding box center [662, 192] width 47 height 14
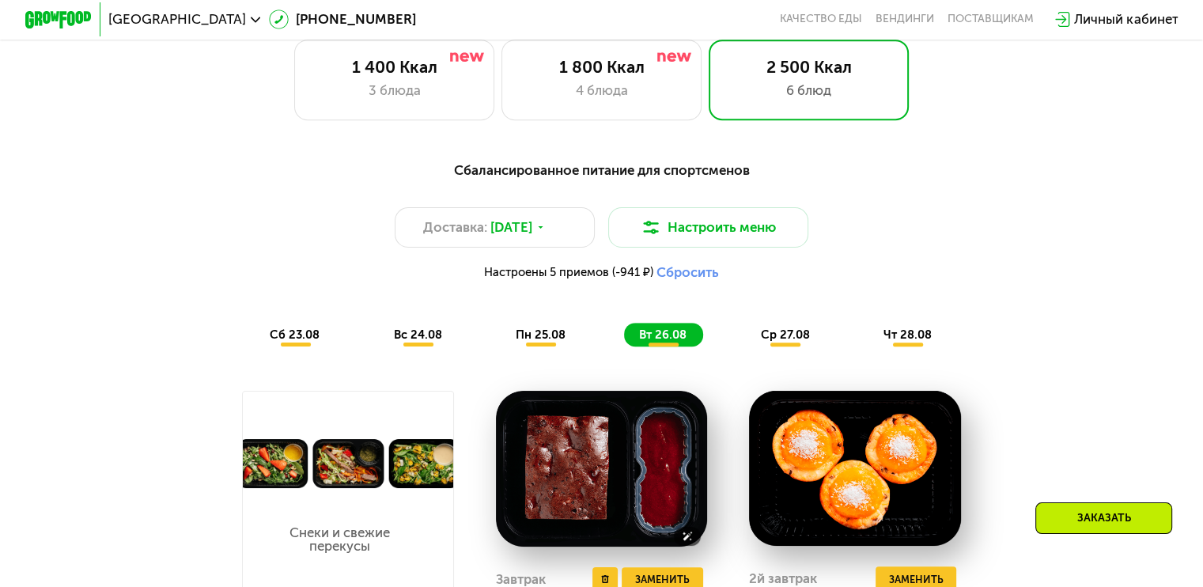
scroll to position [766, 0]
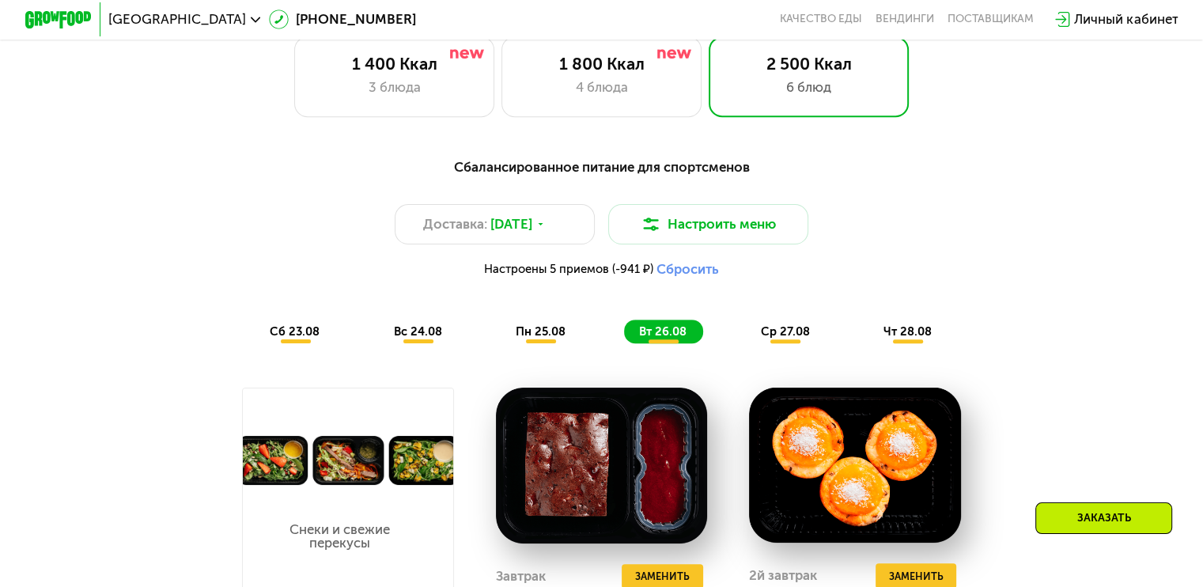
click at [308, 339] on span "сб 23.08" at bounding box center [295, 331] width 50 height 14
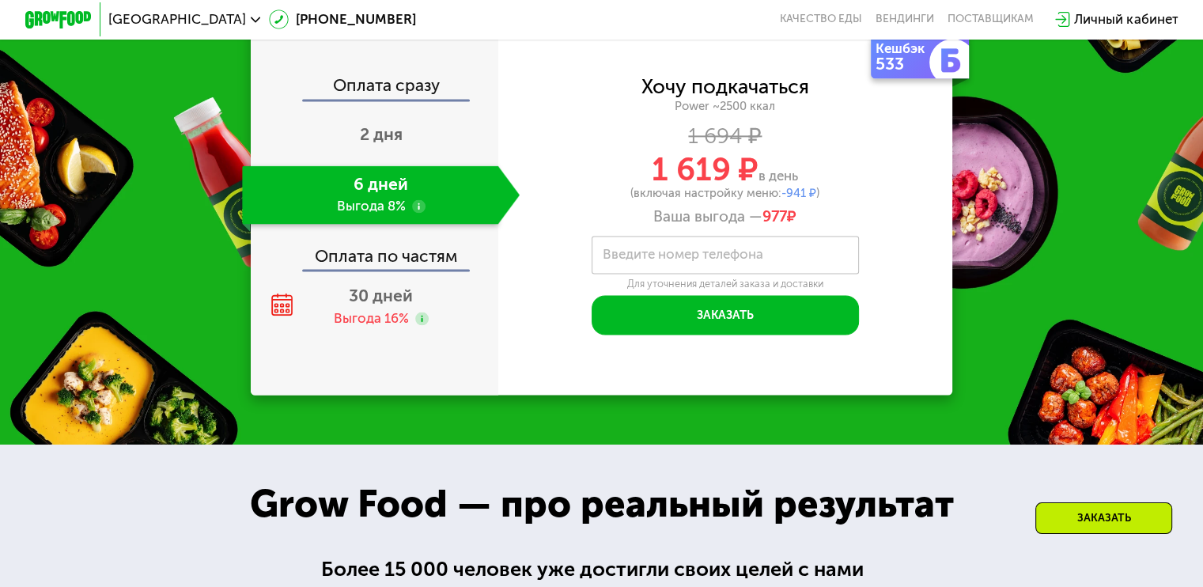
scroll to position [2179, 0]
